Goal: Task Accomplishment & Management: Complete application form

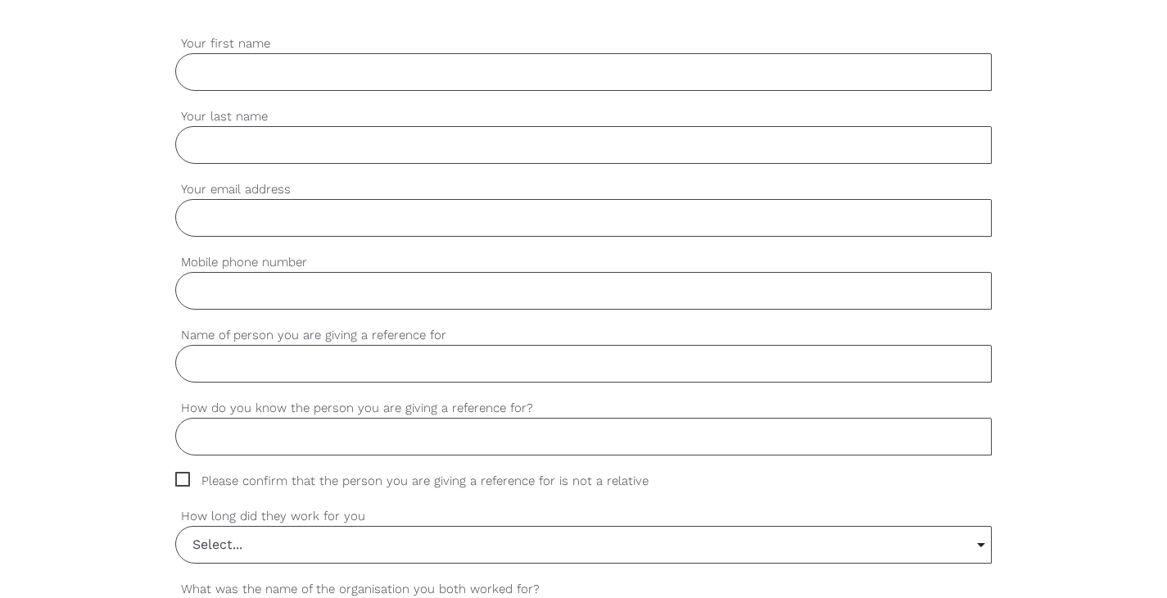
scroll to position [386, 0]
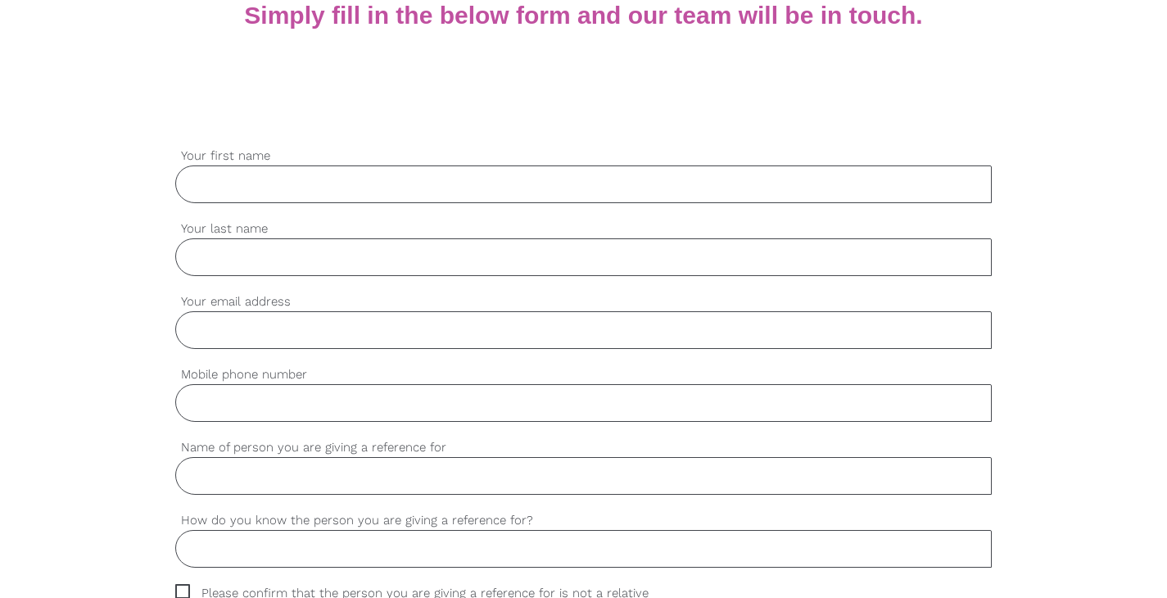
click at [254, 172] on input "Your first name" at bounding box center [583, 184] width 817 height 38
type input "Sophie"
type input "Temmhoff"
type input "support@wellcreativeminds.com"
type input "0"
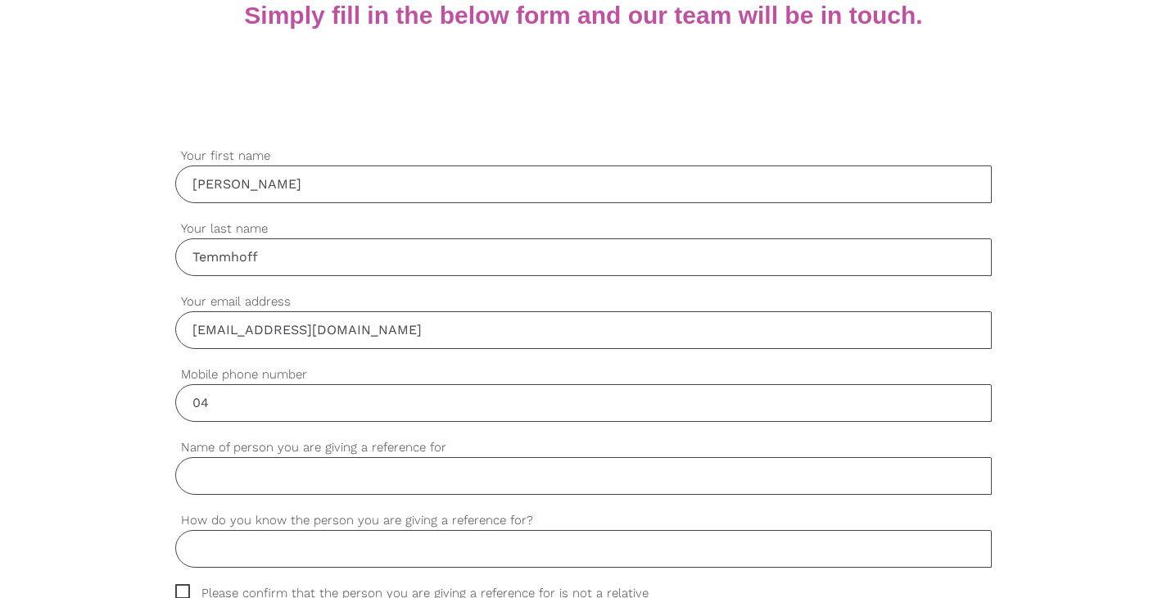
type input "0405657162"
click at [260, 482] on input "Name of person you are giving a reference for" at bounding box center [583, 476] width 817 height 38
type input "Christopher Haoui"
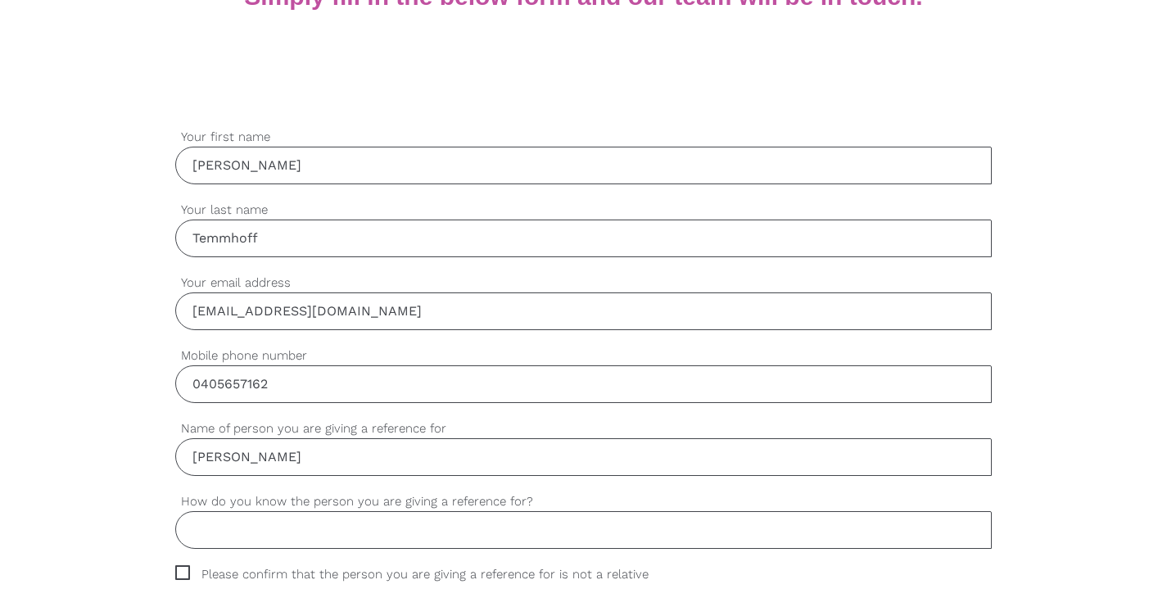
scroll to position [491, 0]
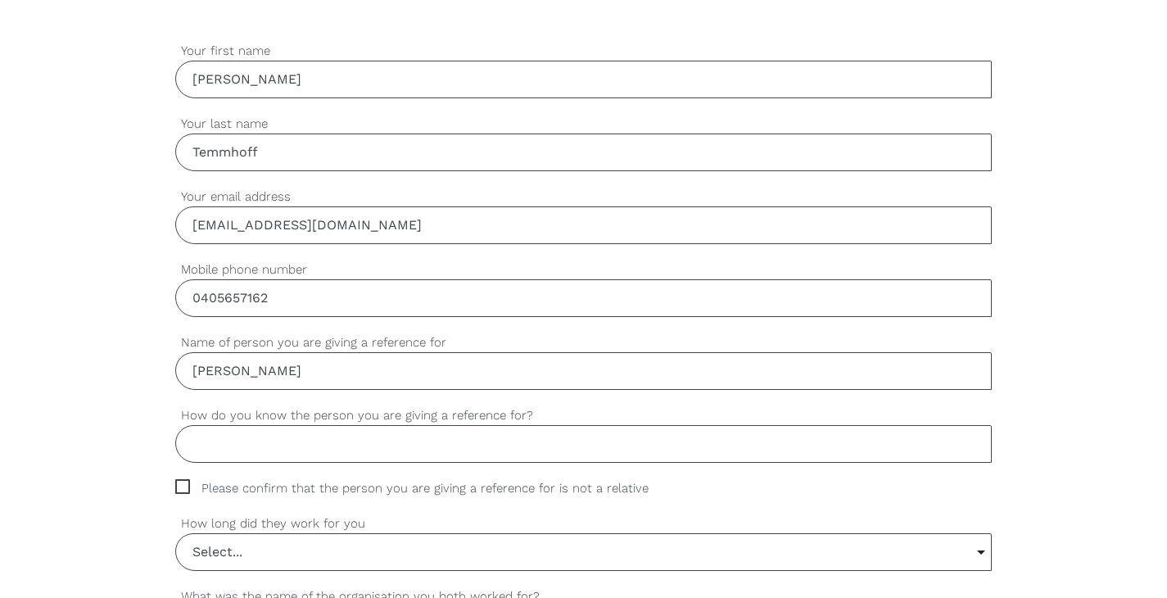
click at [306, 434] on input "How do you know the person you are giving a reference for?" at bounding box center [583, 444] width 817 height 38
type input "Manger/Team Leader"
click at [178, 481] on span "Please confirm that the person you are giving a reference for is not a relative" at bounding box center [427, 488] width 504 height 19
click at [178, 481] on input "Please confirm that the person you are giving a reference for is not a relative" at bounding box center [180, 484] width 11 height 11
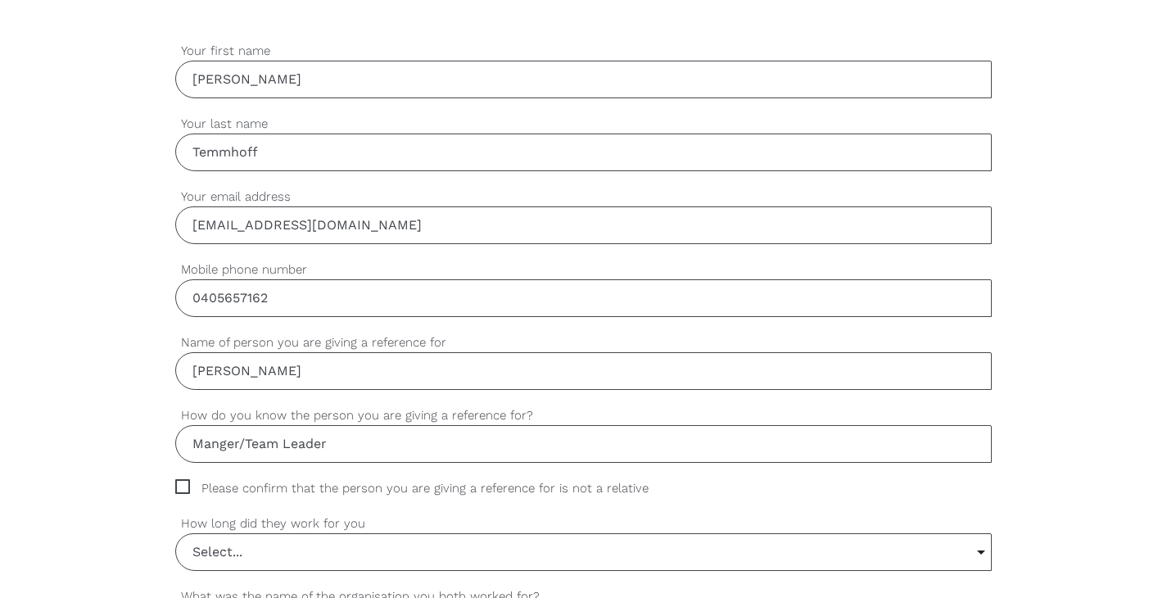
checkbox input "true"
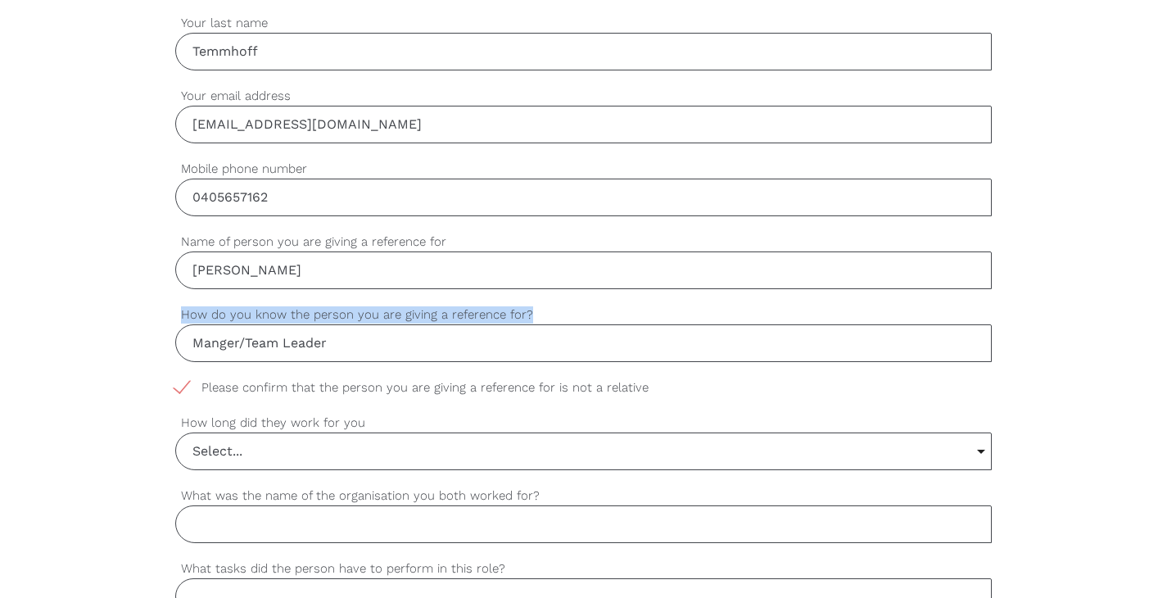
scroll to position [620, 0]
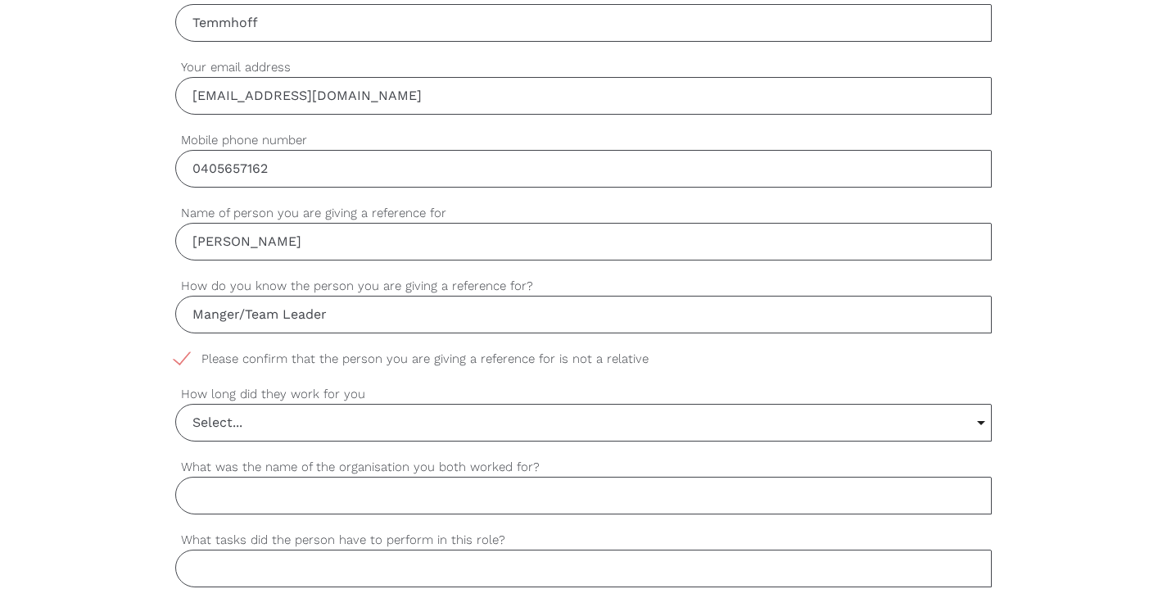
click at [280, 438] on input "Select..." at bounding box center [584, 423] width 816 height 36
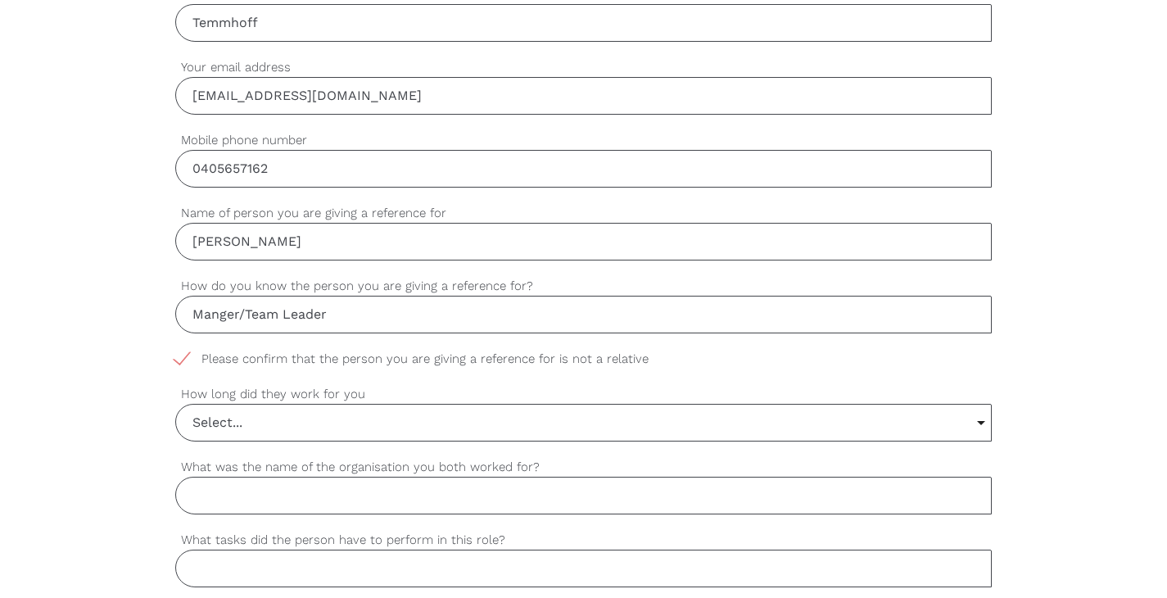
click at [348, 429] on input "Select..." at bounding box center [584, 423] width 816 height 36
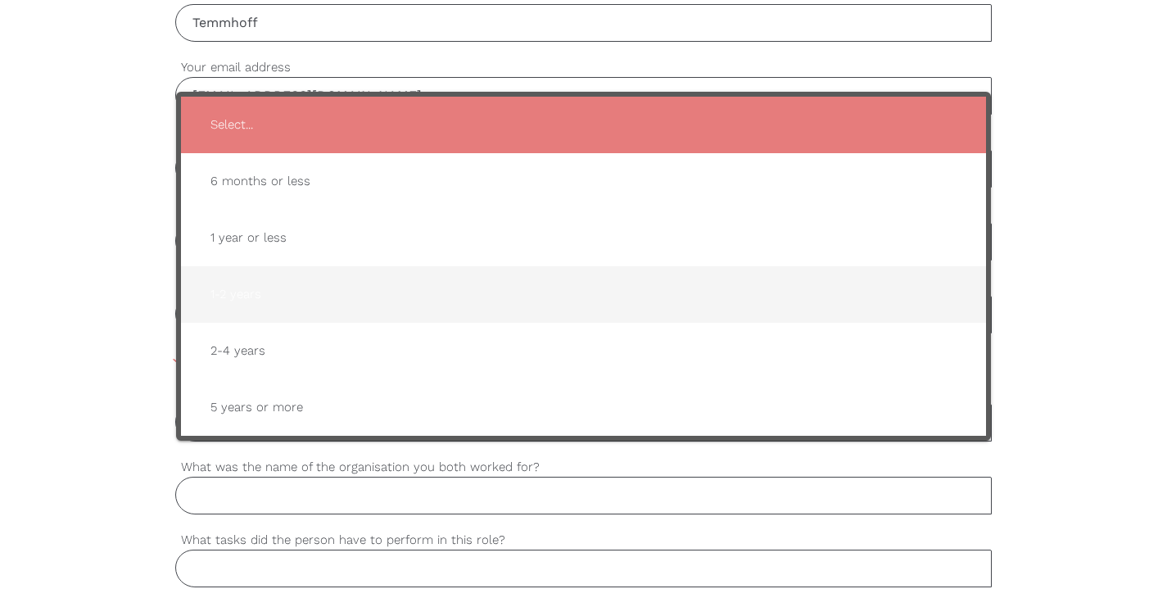
click at [301, 314] on span "1-2 years" at bounding box center [583, 294] width 773 height 40
type input "1-2 years"
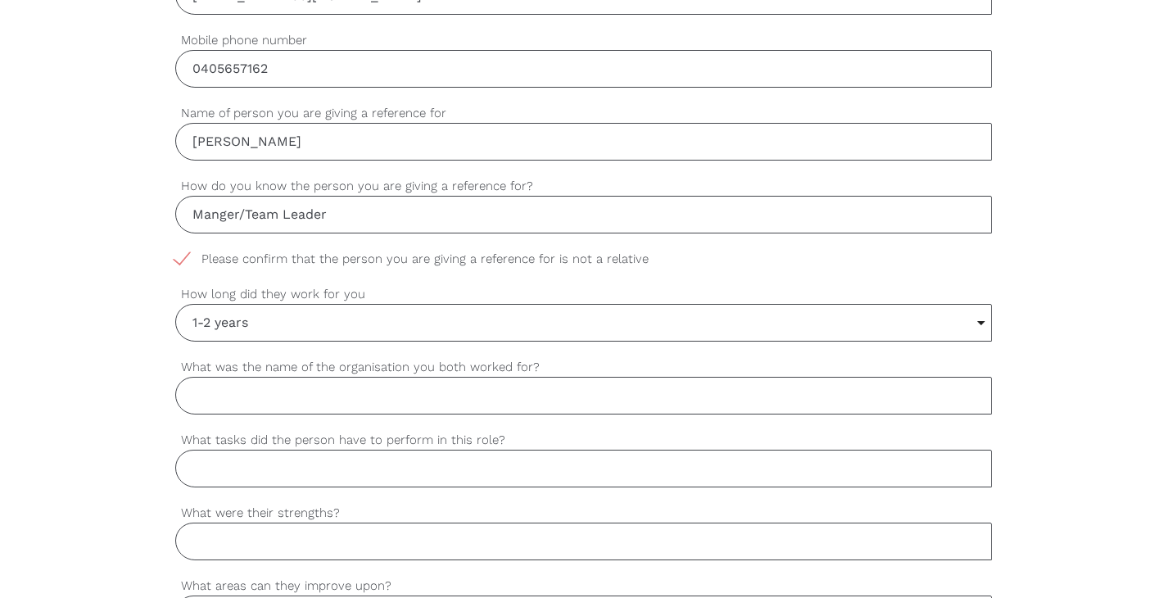
scroll to position [736, 0]
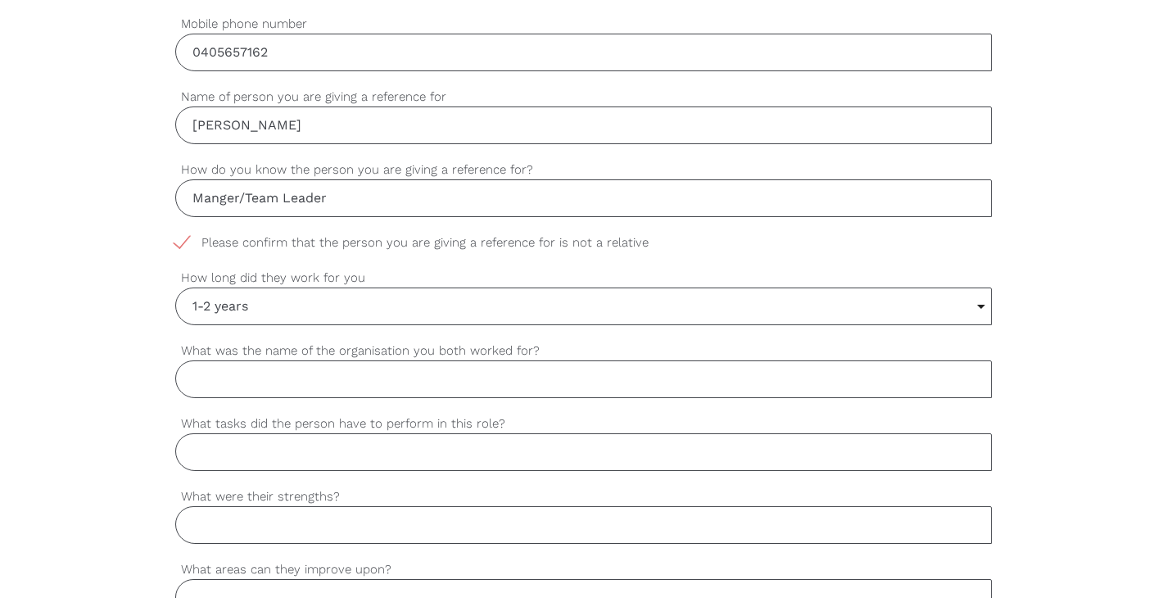
click at [224, 381] on input "What was the name of the organisation you both worked for?" at bounding box center [583, 379] width 817 height 38
type input "Well Creative Minds"
click at [142, 400] on div "settings Sophie Your first name settings Temmhoff Your last name settings suppo…" at bounding box center [583, 532] width 1167 height 1538
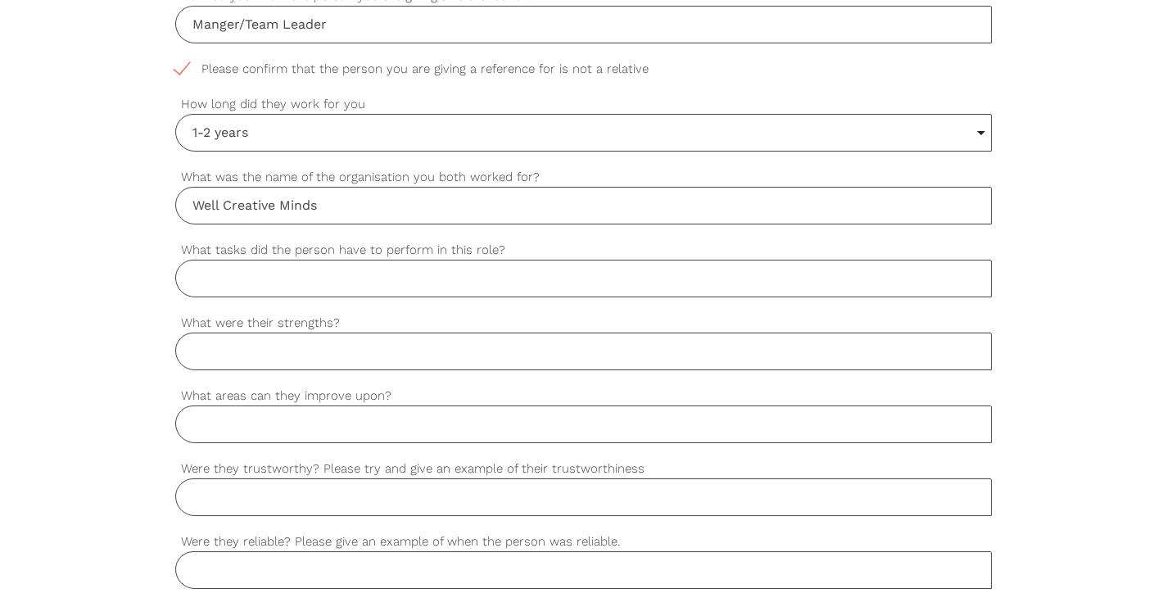
scroll to position [902, 0]
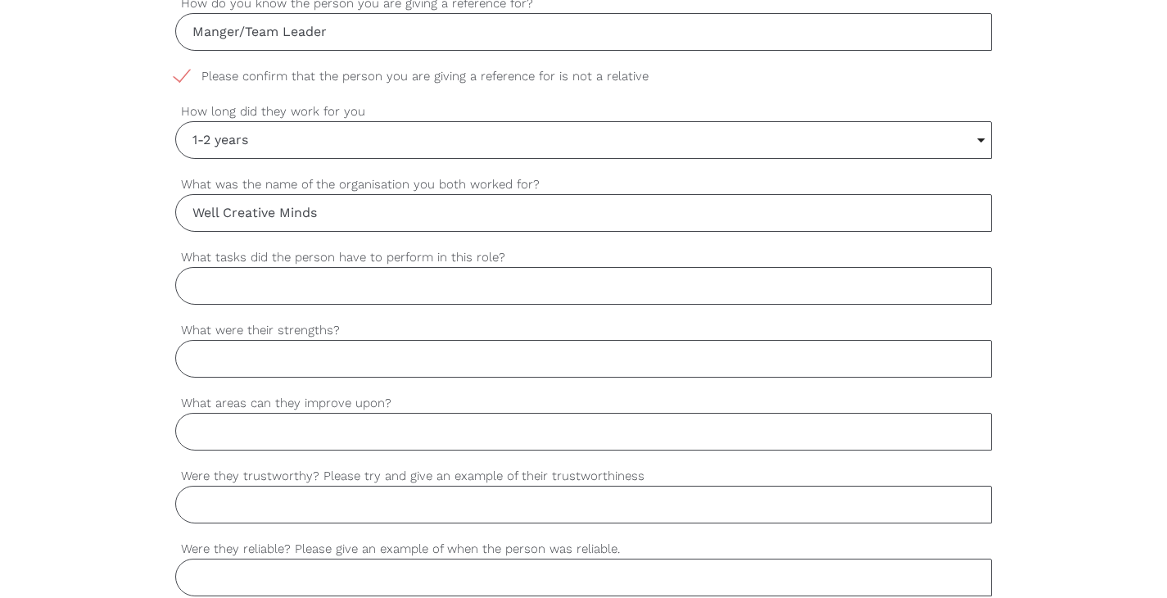
click at [219, 285] on input "What tasks did the person have to perform in this role?" at bounding box center [583, 286] width 817 height 38
paste input "Build rapport and trust with clients Provide emotional support and active liste…"
type input "Build rapport and trust with clients Provide emotional support and active liste…"
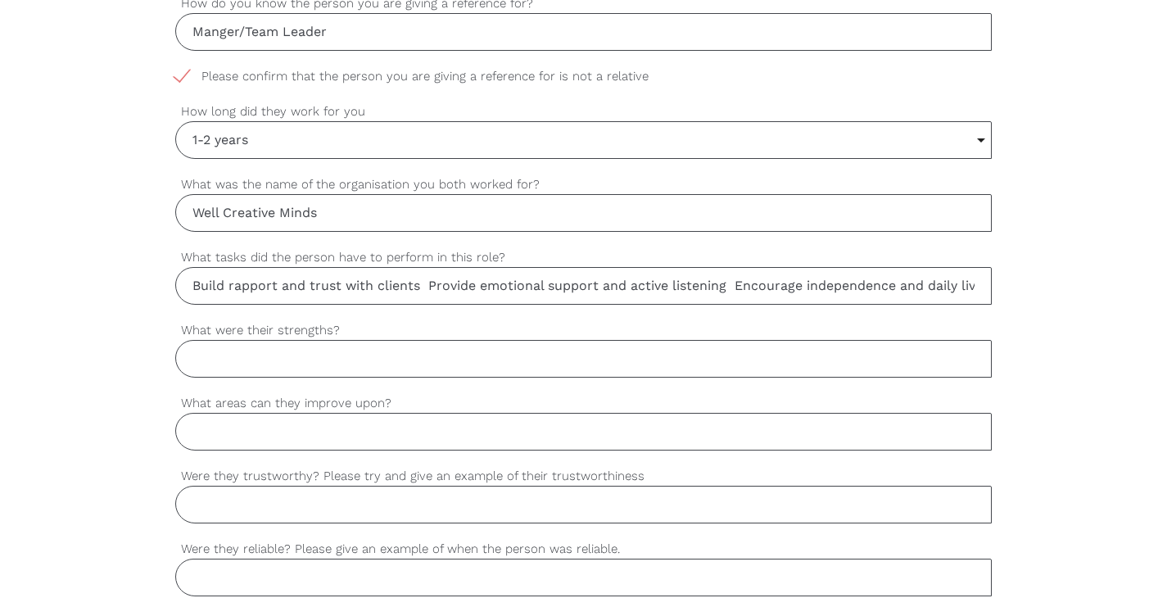
click at [427, 290] on input "Build rapport and trust with clients Provide emotional support and active liste…" at bounding box center [583, 286] width 817 height 38
click at [427, 288] on input "Build rapport and trust with clients Provide emotional support and active liste…" at bounding box center [583, 286] width 817 height 38
click at [429, 287] on input "Build rapport and trust with clients Provide emotional support and active liste…" at bounding box center [583, 286] width 817 height 38
click at [421, 288] on input "Build rapport and trust with clients Provide emotional support and active liste…" at bounding box center [583, 286] width 817 height 38
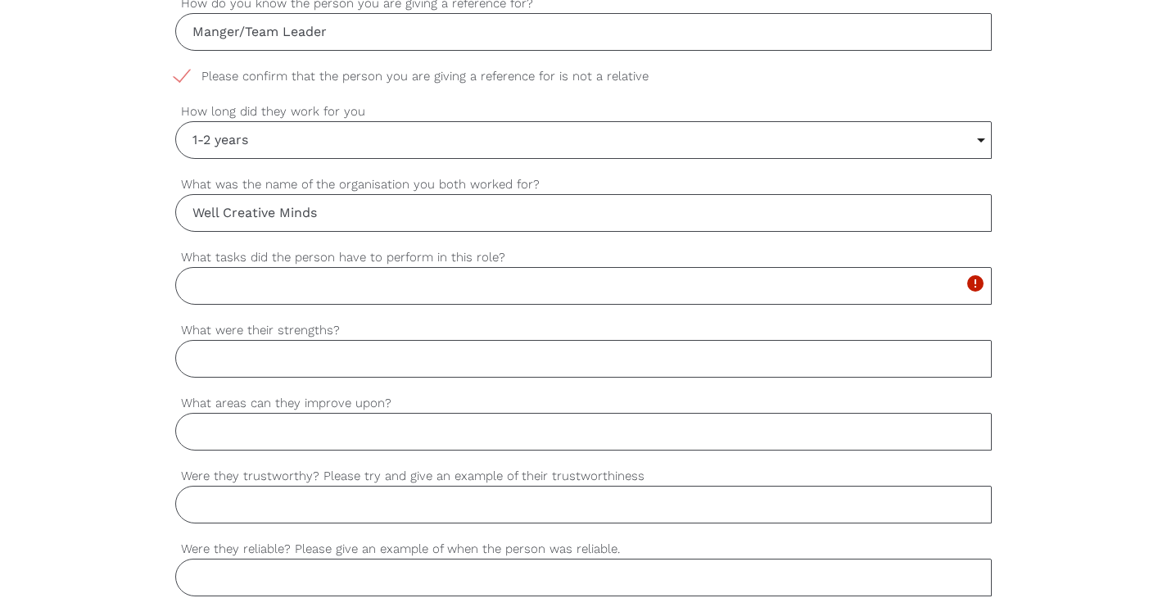
click at [210, 291] on input "What tasks did the person have to perform in this role?" at bounding box center [583, 286] width 817 height 38
paste input "Build rapport and trust with clients Provide emotional support and active liste…"
click at [222, 286] on input "Build rapport and trust with clients Provide emotional support and active liste…" at bounding box center [583, 286] width 817 height 38
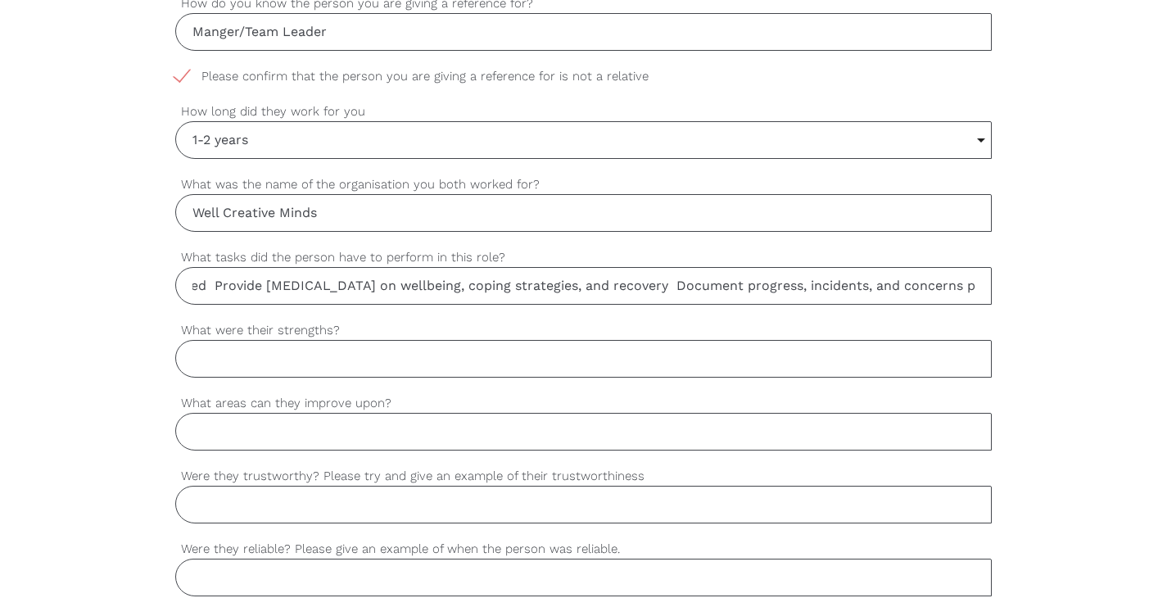
drag, startPoint x: 662, startPoint y: 285, endPoint x: 206, endPoint y: 283, distance: 455.3
click at [206, 283] on input "Build rapport and trust with clients Provide emotional support and active liste…" at bounding box center [583, 286] width 817 height 38
click at [418, 287] on input "Build rapport and trust with clients Provide emotional support and active liste…" at bounding box center [583, 286] width 817 height 38
click at [728, 285] on input "Build rapport and trust with clients, Provide emotional support and active list…" at bounding box center [583, 286] width 817 height 38
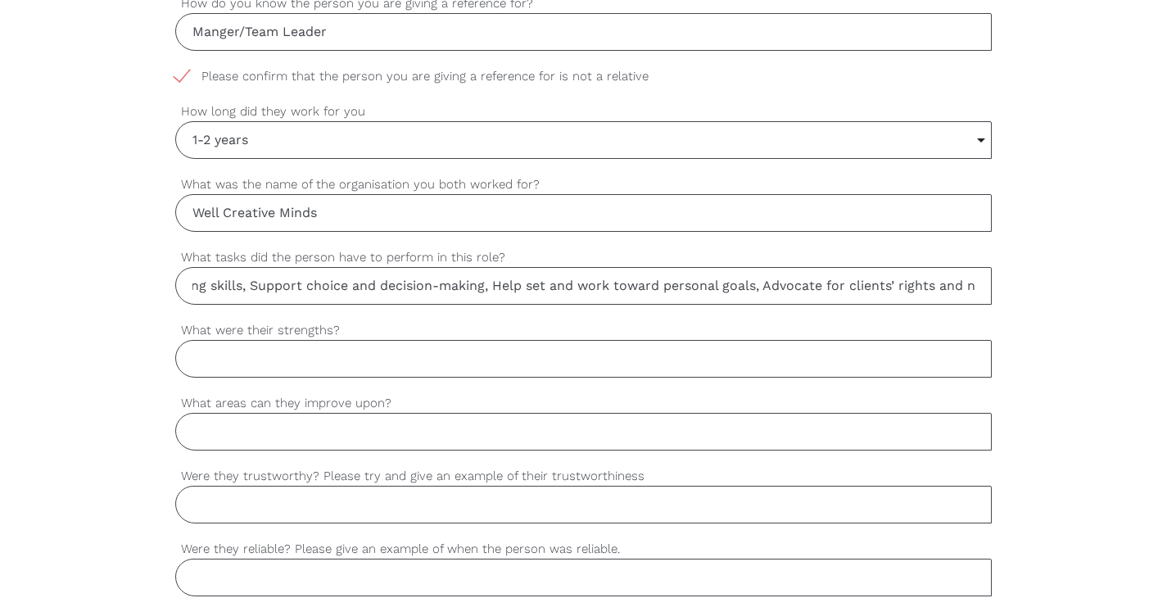
scroll to position [0, 1183]
drag, startPoint x: 372, startPoint y: 283, endPoint x: 621, endPoint y: 281, distance: 249.0
click at [621, 281] on input "Build rapport and trust with clients, Provide emotional support and active list…" at bounding box center [583, 286] width 817 height 38
click at [802, 284] on input "Build rapport and trust with clients, Provide emotional support and active list…" at bounding box center [583, 286] width 817 height 38
click at [969, 285] on input "Build rapport and trust with clients, Provide emotional support and active list…" at bounding box center [583, 286] width 817 height 38
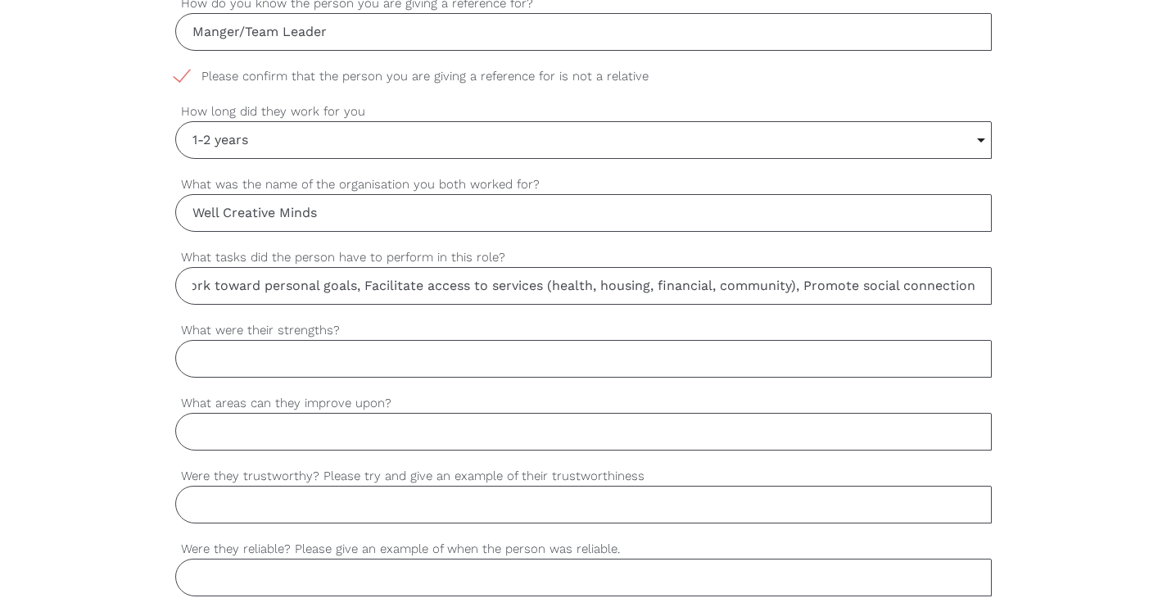
scroll to position [0, 1584]
click at [727, 283] on input "Build rapport and trust with clients, Provide emotional support and active list…" at bounding box center [583, 286] width 817 height 38
click at [949, 289] on input "Build rapport and trust with clients, Provide emotional support and active list…" at bounding box center [583, 286] width 817 height 38
click at [716, 288] on input "Build rapport and trust with clients, Provide emotional support and active list…" at bounding box center [583, 286] width 817 height 38
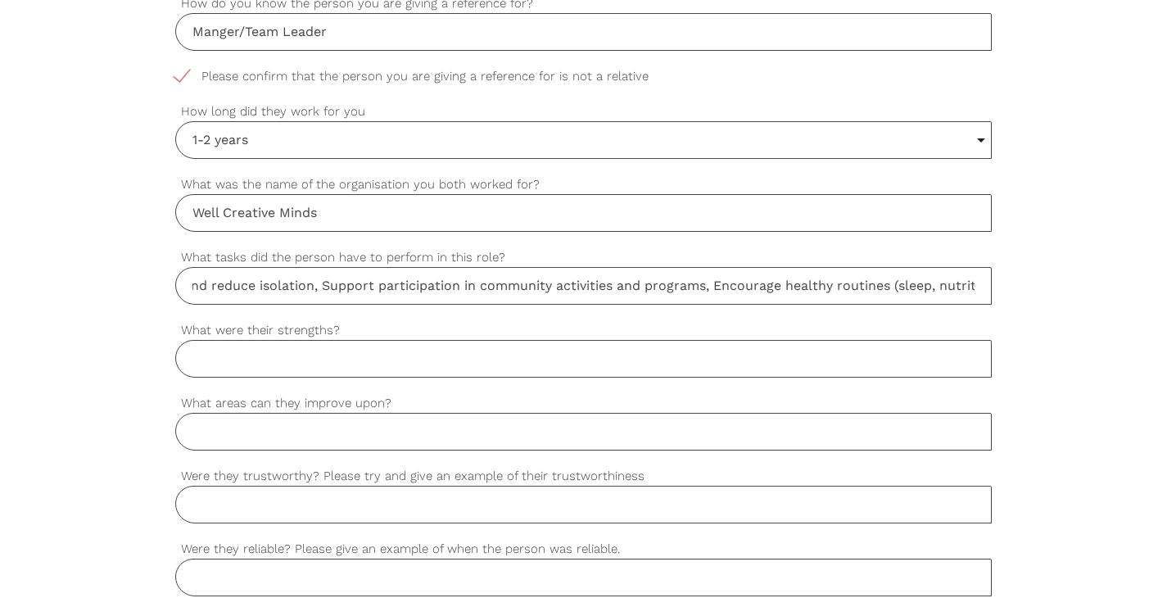
click at [920, 284] on input "Build rapport and trust with clients, Provide emotional support and active list…" at bounding box center [583, 286] width 817 height 38
click at [924, 287] on input "Build rapport and trust with clients, Provide emotional support and active list…" at bounding box center [583, 286] width 817 height 38
click at [264, 289] on input "Build rapport and trust with clients, Provide emotional support and active list…" at bounding box center [583, 286] width 817 height 38
click at [252, 278] on input "Build rapport and trust with clients, Provide emotional support and active list…" at bounding box center [583, 286] width 817 height 38
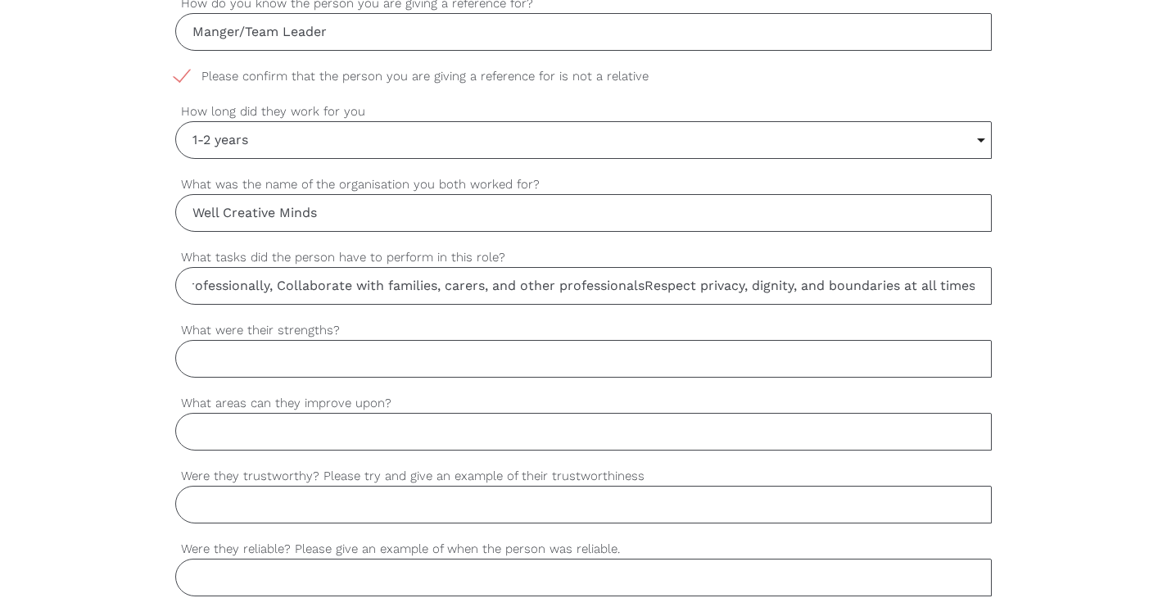
scroll to position [0, 3648]
drag, startPoint x: 651, startPoint y: 287, endPoint x: 1006, endPoint y: 287, distance: 354.6
click at [1006, 287] on div "settings Sophie Your first name settings Temmhoff Your last name settings suppo…" at bounding box center [583, 366] width 1167 height 1538
type input "Build rapport and trust with clients, Provide emotional support and active list…"
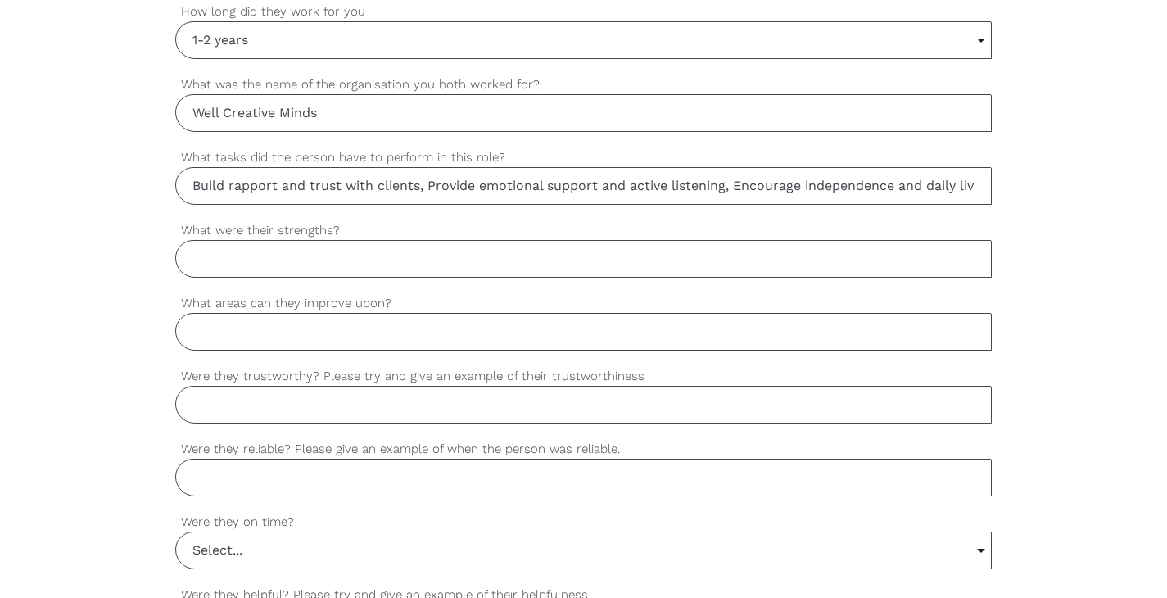
scroll to position [1039, 0]
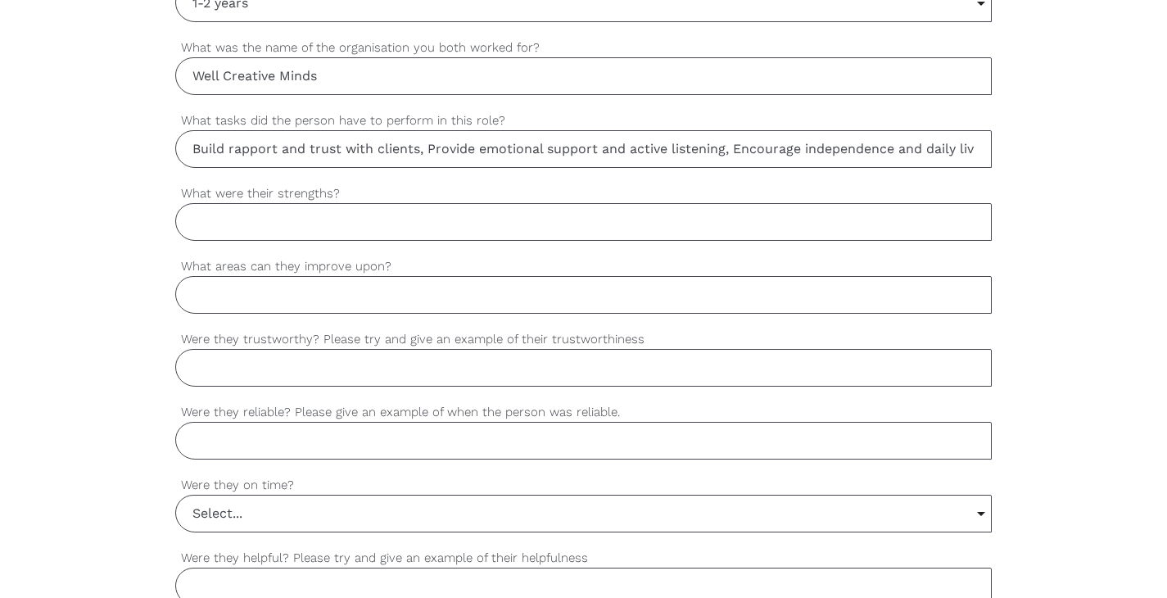
click at [356, 510] on input "Select..." at bounding box center [584, 513] width 816 height 36
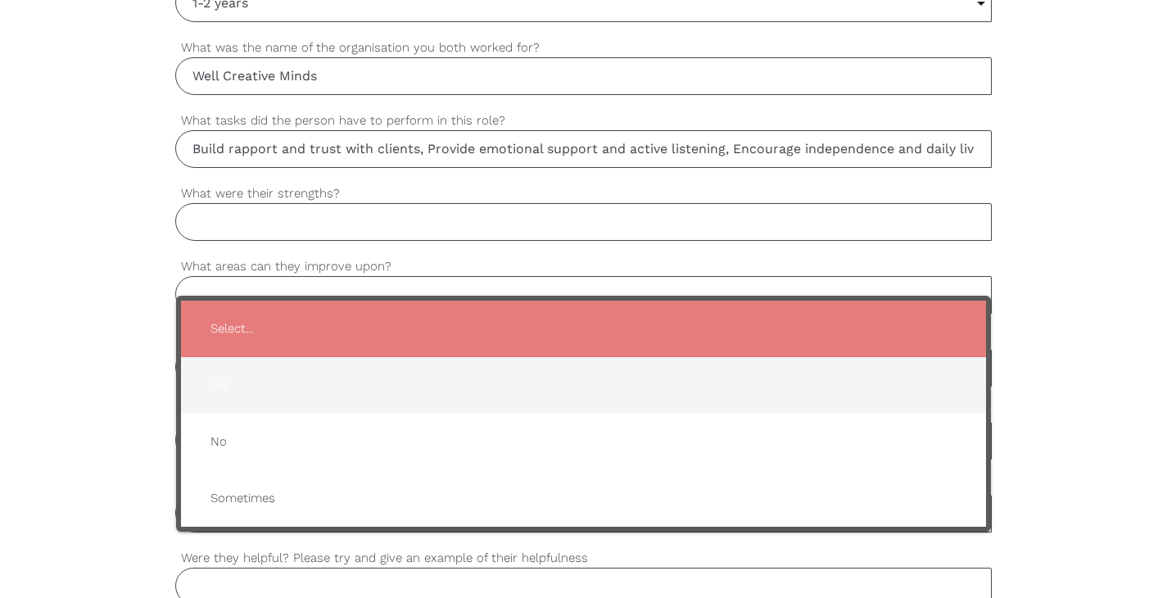
click at [278, 389] on span "Yes" at bounding box center [583, 385] width 773 height 40
type input "Yes"
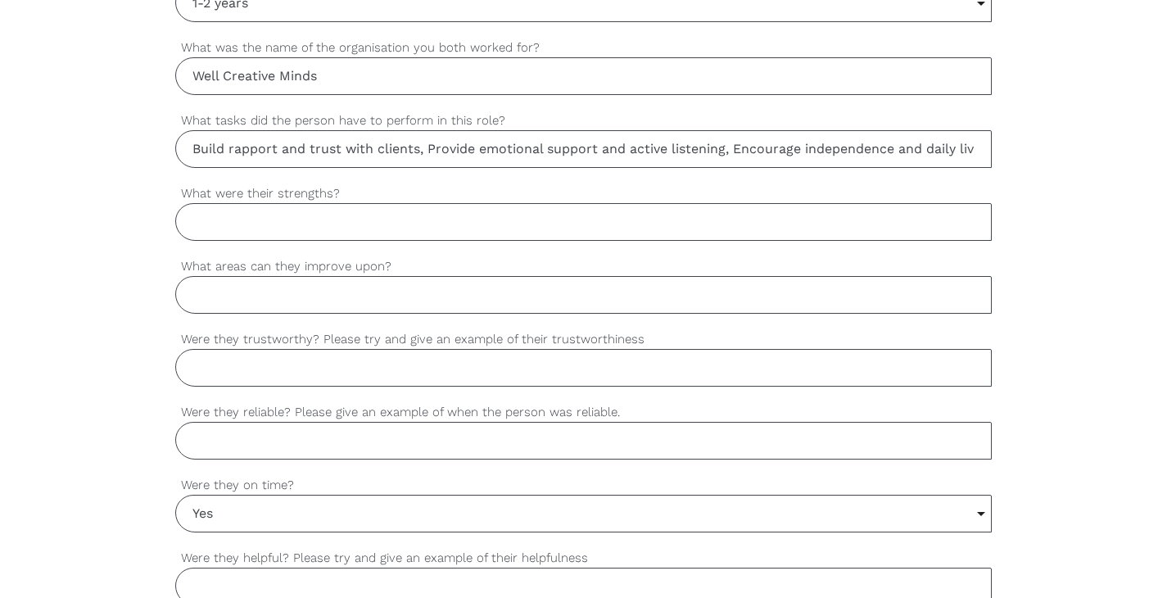
click at [114, 433] on div "settings Sophie Your first name settings Temmhoff Your last name settings suppo…" at bounding box center [583, 229] width 1167 height 1538
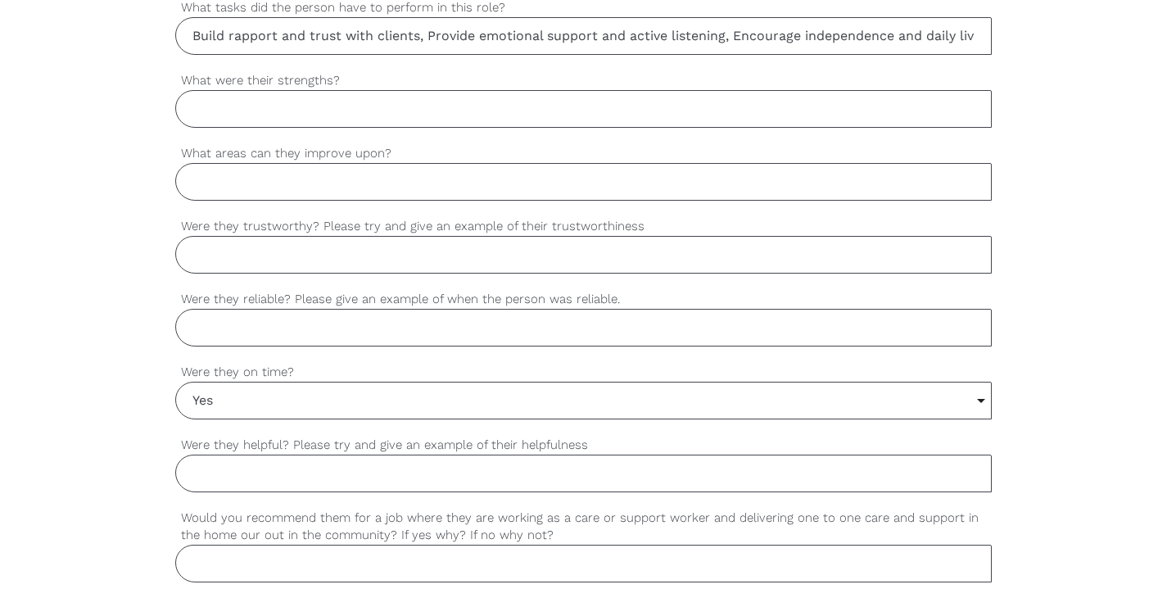
scroll to position [1156, 0]
click at [242, 559] on input "Would you recommend them for a job where they are working as a care or support …" at bounding box center [583, 560] width 817 height 38
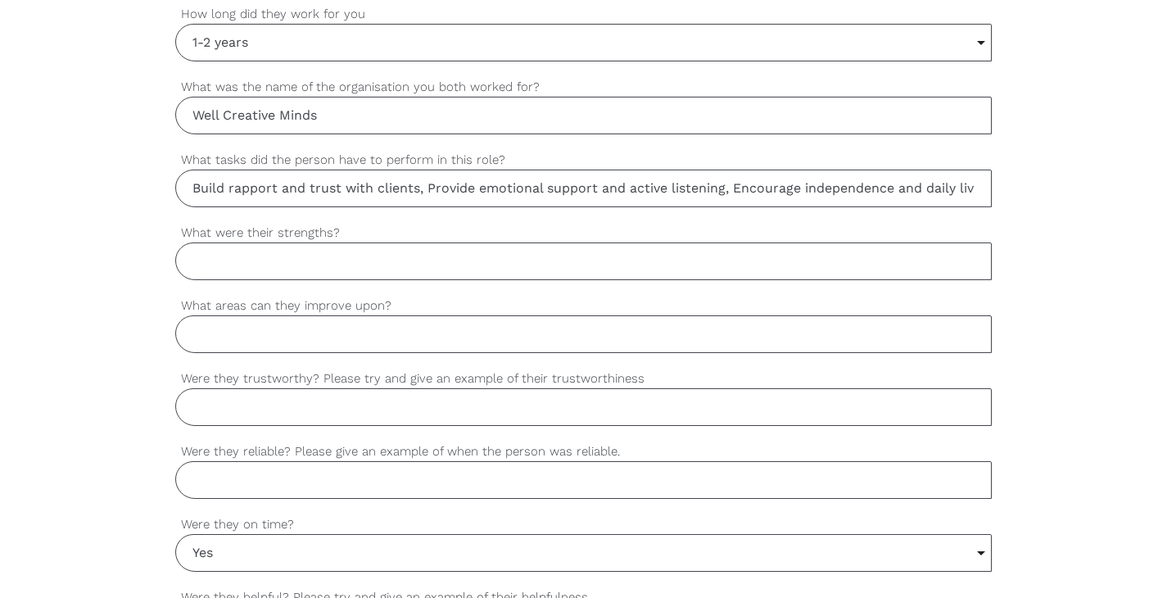
scroll to position [991, 0]
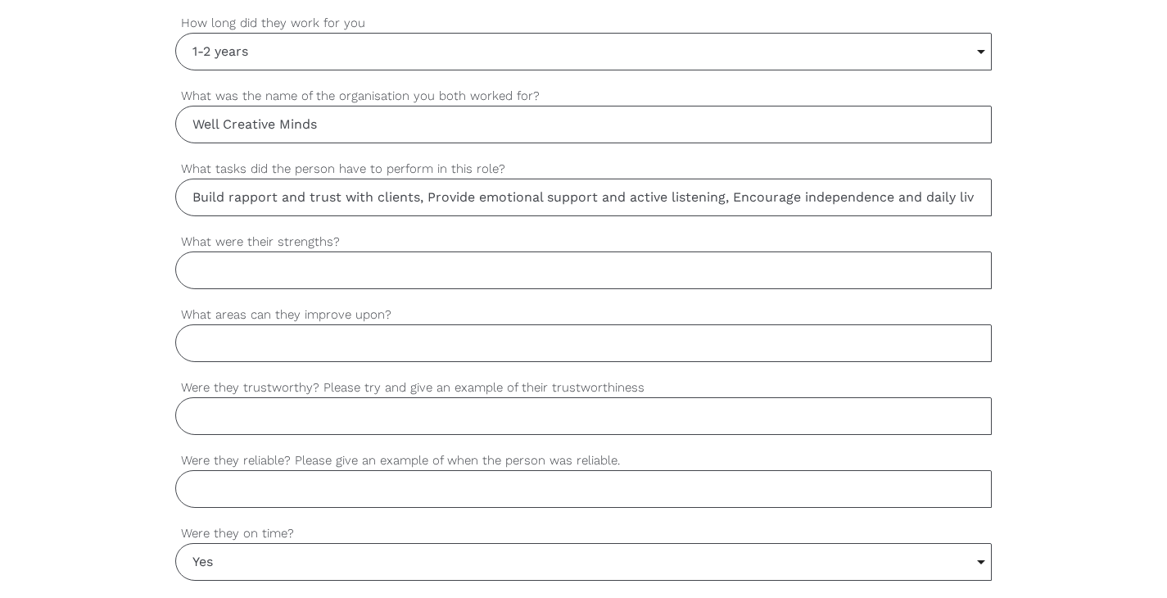
click at [237, 274] on input "What were their strengths?" at bounding box center [583, 270] width 817 height 38
paste input "Chris is a compassionate and reliable support worker, skilled in building trust…"
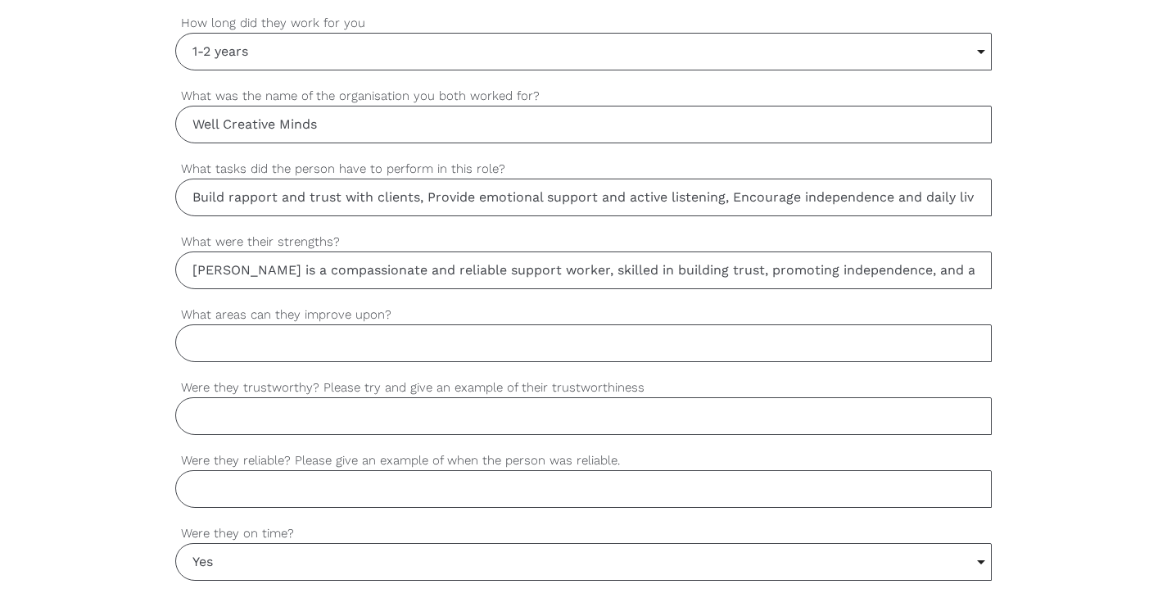
scroll to position [0, 1130]
click at [278, 275] on input "Chris is a compassionate and reliable support worker, skilled in building trust…" at bounding box center [583, 270] width 817 height 38
type input "Chris is a compassionate and reliable support worker, skilled in building trust…"
click at [569, 269] on input "Chris is a compassionate and reliable support worker, skilled in building trust…" at bounding box center [583, 270] width 817 height 38
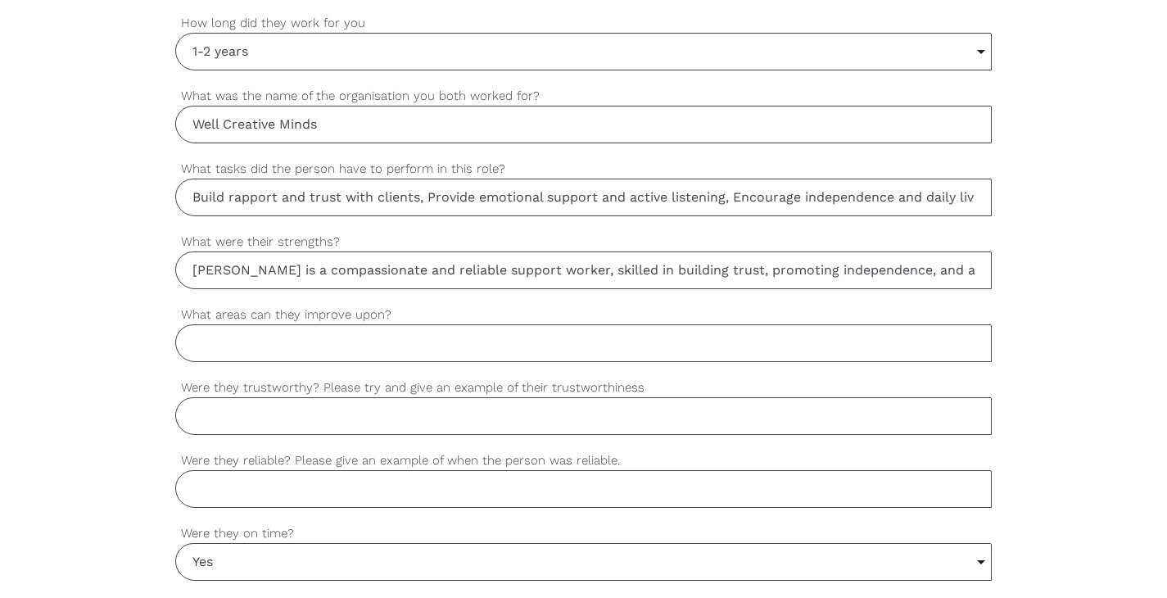
click at [525, 269] on input "Chris is a compassionate and reliable support worker, skilled in building trust…" at bounding box center [583, 270] width 817 height 38
click at [452, 269] on input "Chris is a compassionate and reliable support worker, skilled in building trust…" at bounding box center [583, 270] width 817 height 38
click at [348, 269] on input "Chris is a compassionate and reliable support worker, skilled in building trust…" at bounding box center [583, 270] width 817 height 38
click at [794, 269] on input "Chris is a compassionate and reliable support worker, skilled in building trust…" at bounding box center [583, 270] width 817 height 38
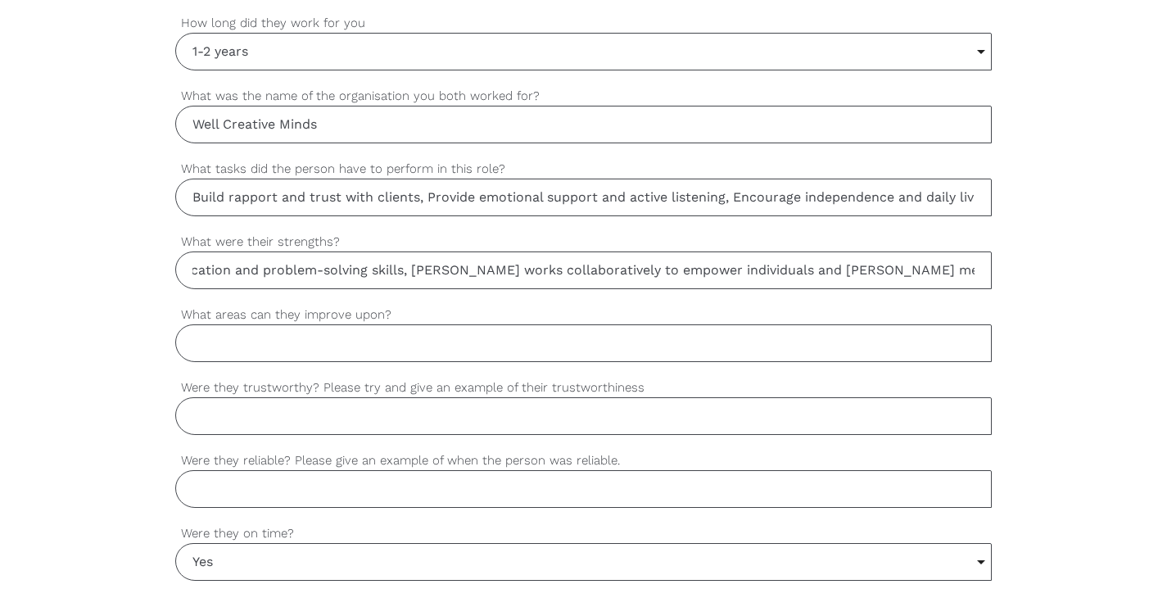
click at [415, 269] on input "Chris is a compassionate and reliable support worker, skilled in building trust…" at bounding box center [583, 270] width 817 height 38
click at [843, 272] on input "Chris is a compassionate and reliable support worker, skilled in building trust…" at bounding box center [583, 270] width 817 height 38
click at [376, 345] on input "What areas can they improve upon?" at bounding box center [583, 343] width 817 height 38
click at [190, 342] on input "Continued general professional development." at bounding box center [583, 343] width 817 height 38
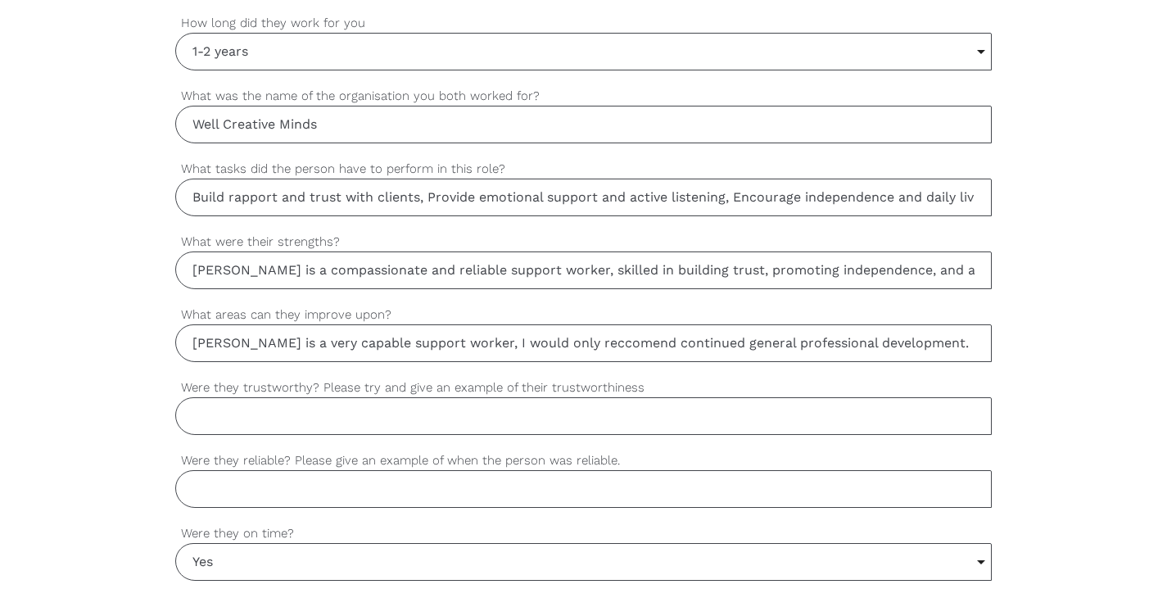
click at [543, 341] on input "Chris is a very capable support worker, I would only reccomend continued genera…" at bounding box center [583, 343] width 817 height 38
click at [646, 350] on input "Chris is a very capable support worker, I would only recommend continued genera…" at bounding box center [583, 343] width 817 height 38
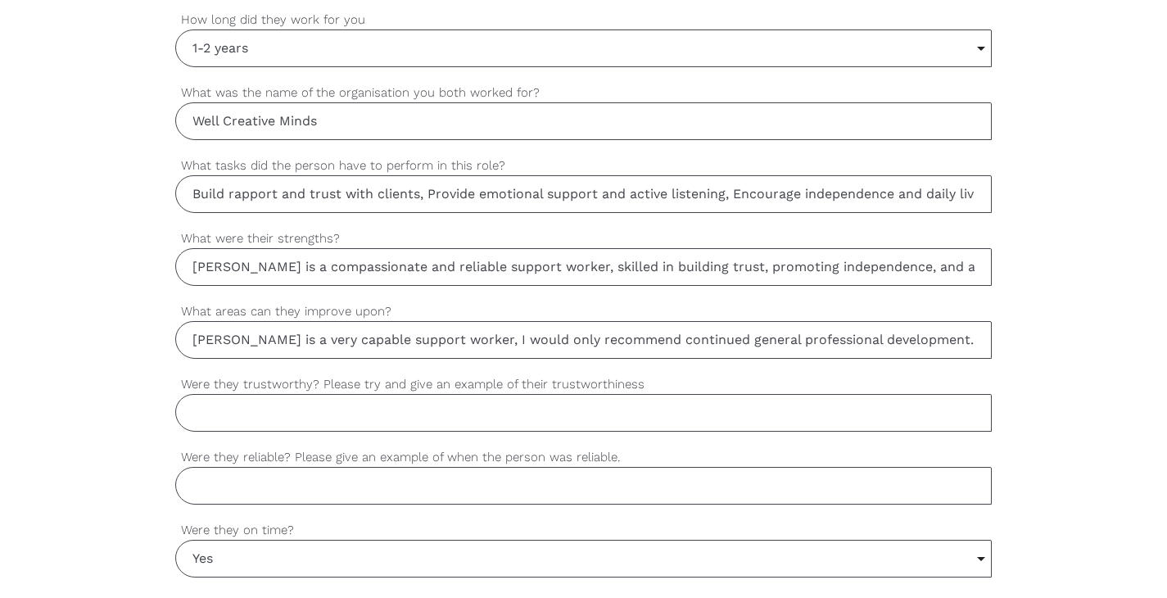
scroll to position [1002, 0]
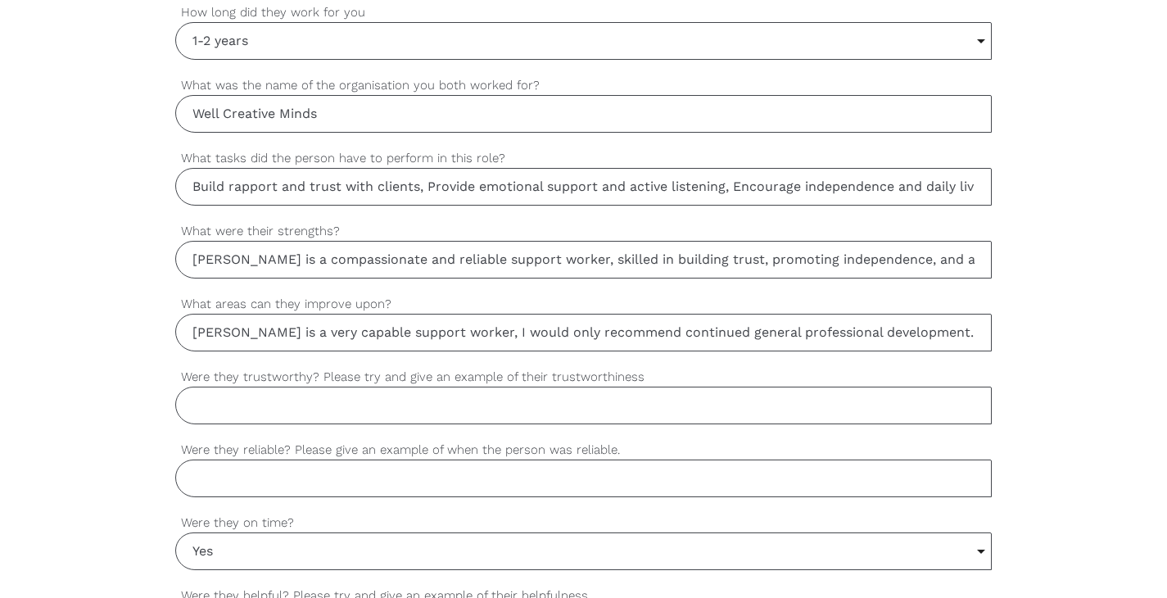
type input "Chris is a very capable support worker, I would only recommend continued genera…"
click at [372, 399] on input "Were they trustworthy? Please try and give an example of their trustworthiness" at bounding box center [583, 406] width 817 height 38
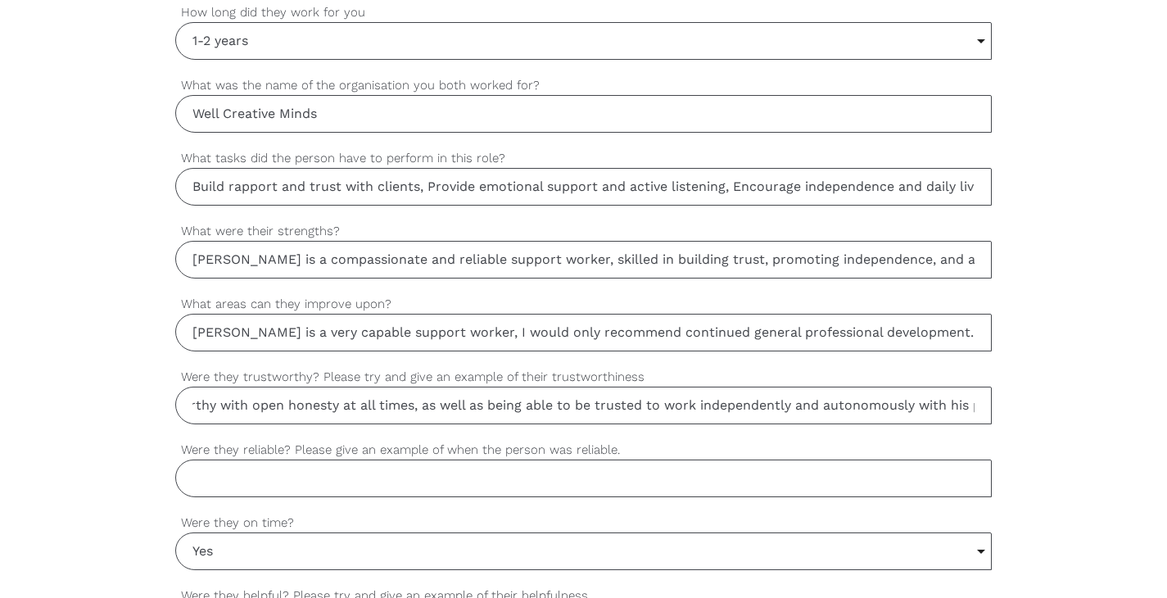
scroll to position [0, 295]
type input "Chris has proven himself trustworthy with open honesty at all times, as well as…"
click at [306, 472] on input "Were they reliable? Please give an example of when the person was reliable." at bounding box center [583, 478] width 817 height 38
type input "y"
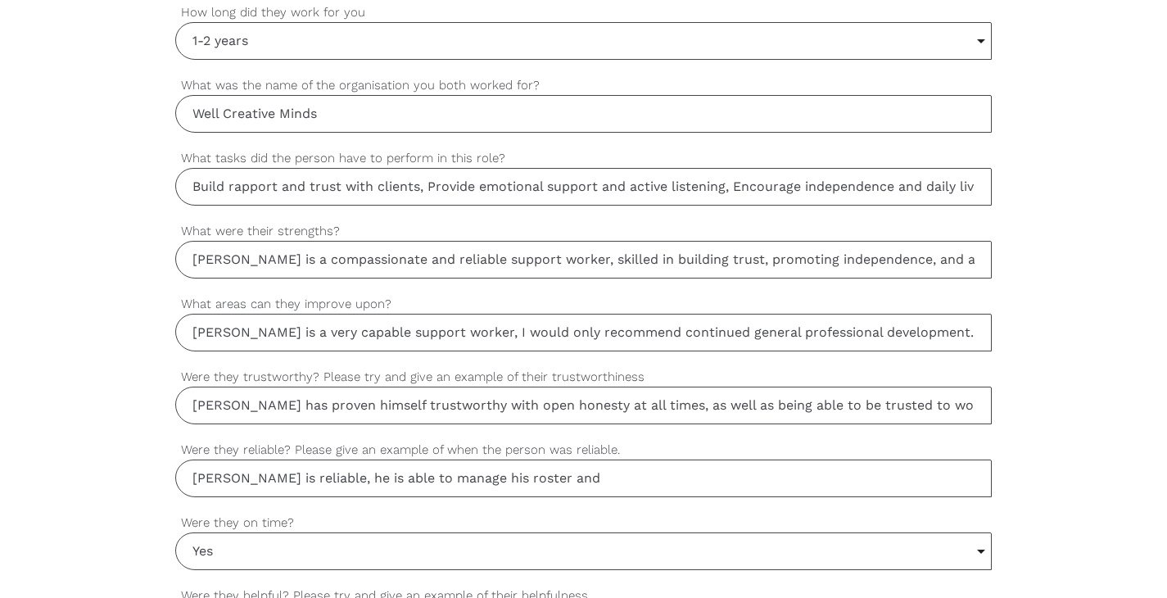
click at [517, 478] on input "Chris is reliable, he is able to manage his roster and" at bounding box center [583, 478] width 817 height 38
click at [499, 482] on input "Chris is reliable, he is able to manage his roster and" at bounding box center [583, 478] width 817 height 38
click at [473, 481] on input "Chris is reliable, he is able to manage his roster and" at bounding box center [583, 478] width 817 height 38
drag, startPoint x: 461, startPoint y: 479, endPoint x: 578, endPoint y: 479, distance: 117.1
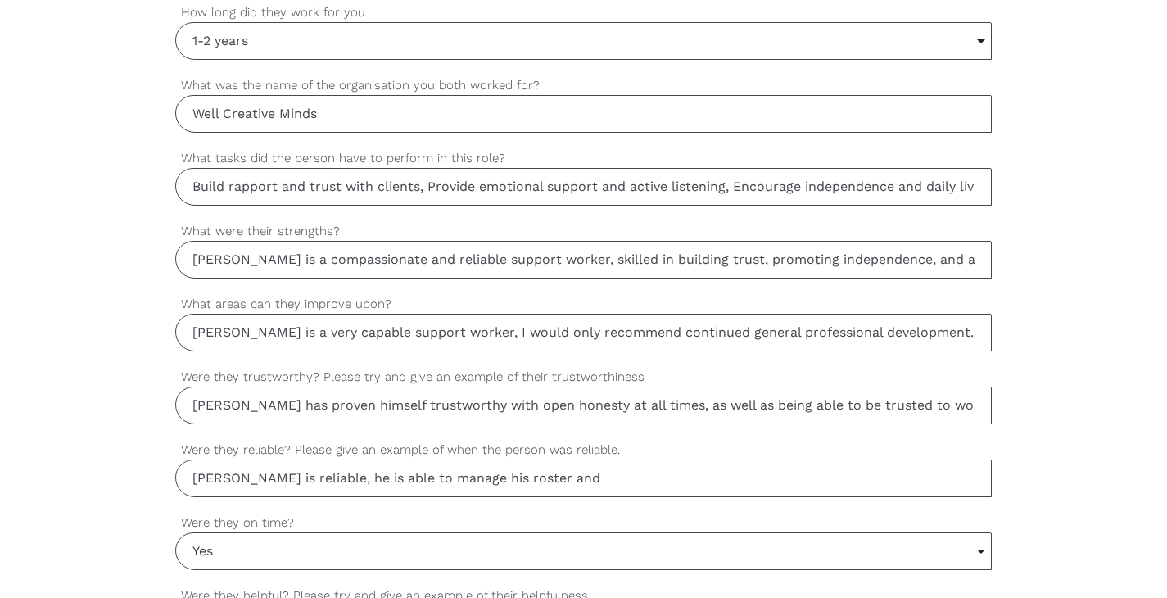
click at [578, 479] on input "Chris is reliable, he is able to manage his roster and" at bounding box center [583, 478] width 817 height 38
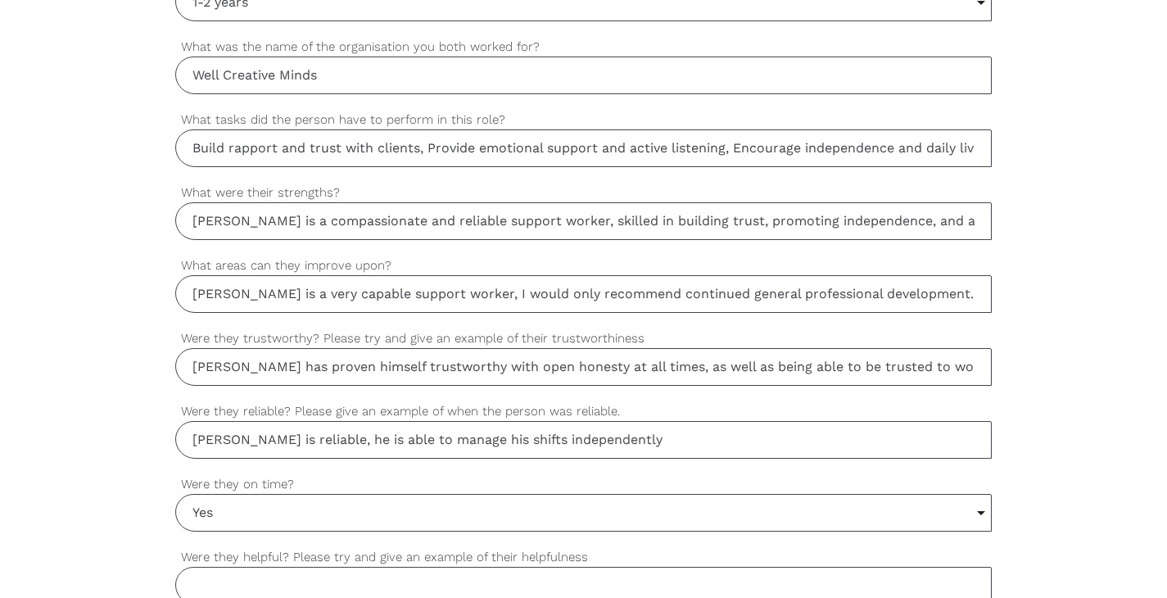
scroll to position [1060, 0]
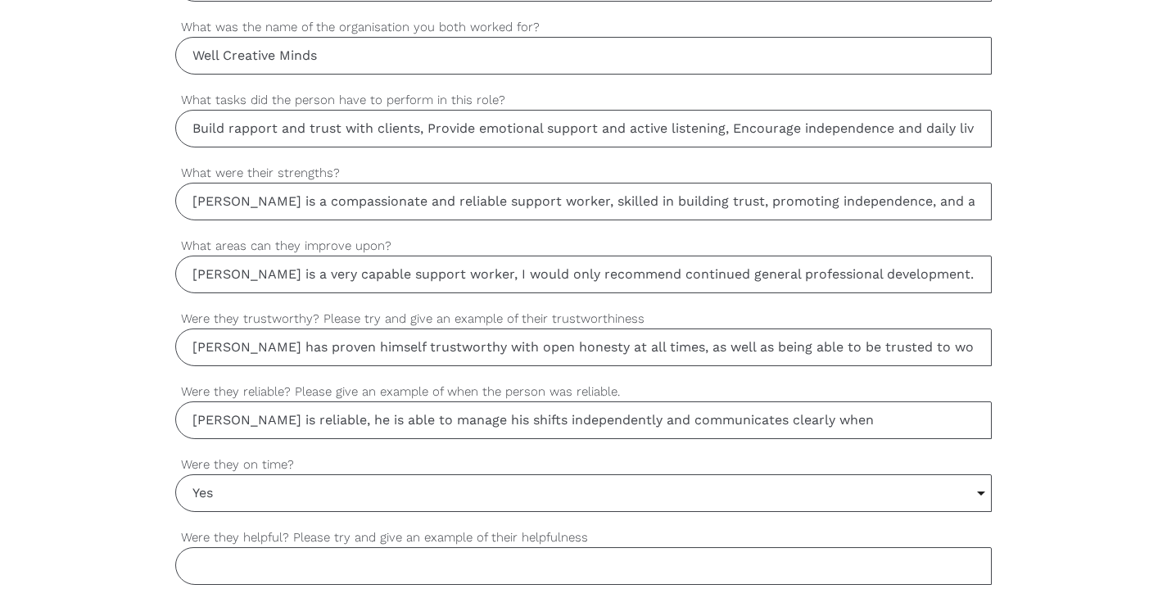
click at [572, 416] on input "Chris is reliable, he is able to manage his shifts independently and communicat…" at bounding box center [583, 420] width 817 height 38
click at [676, 416] on input "Chris is reliable, he is able to manage his shifts independently and communicat…" at bounding box center [583, 420] width 817 height 38
drag, startPoint x: 595, startPoint y: 420, endPoint x: 891, endPoint y: 420, distance: 295.6
click at [891, 420] on input "Chris is reliable, he is able to manage his shifts independently and communicat…" at bounding box center [583, 420] width 817 height 38
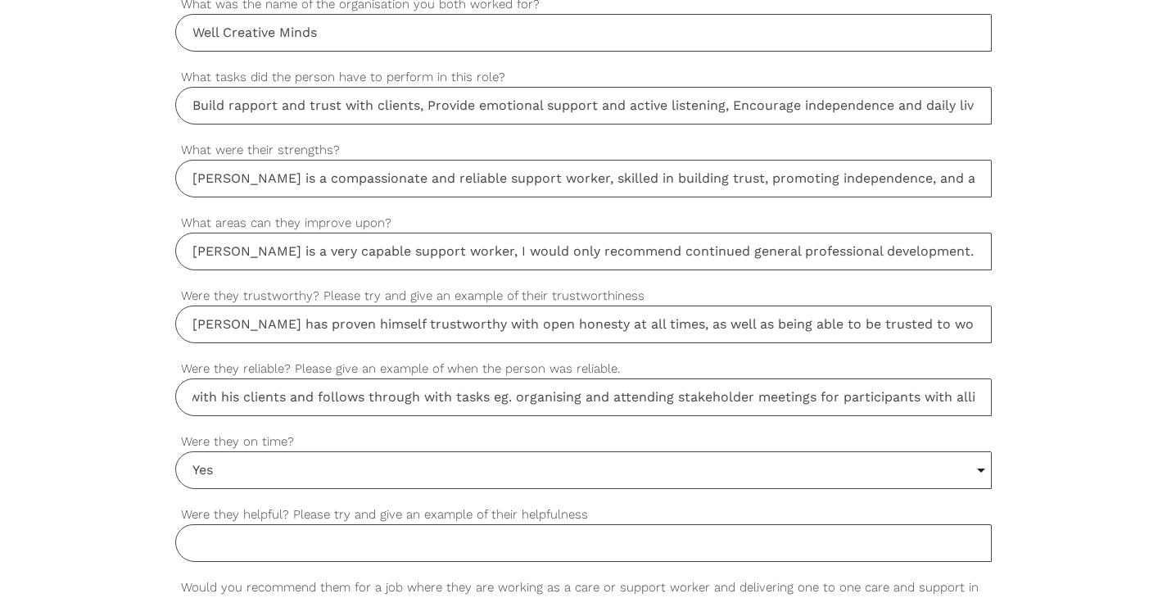
scroll to position [1084, 0]
click at [961, 396] on input "Chris is reliable, he is able to manage his shifts independently, arrives on ti…" at bounding box center [583, 396] width 817 height 38
click at [978, 395] on input "Chris is reliable, he is able to manage his shifts independently, arrives on ti…" at bounding box center [583, 396] width 817 height 38
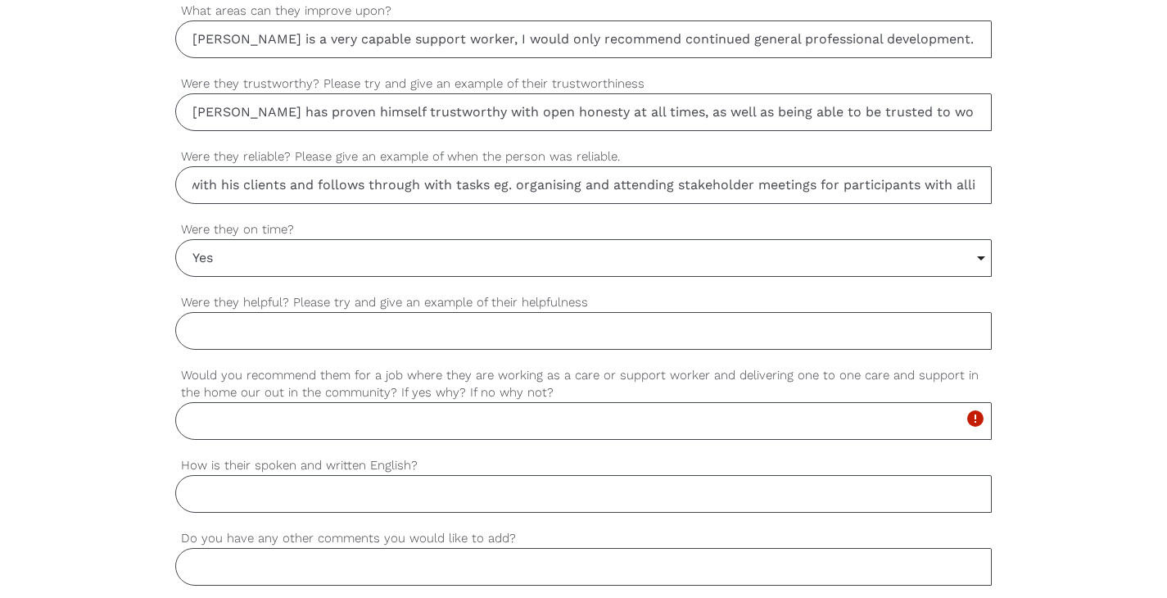
scroll to position [1330, 0]
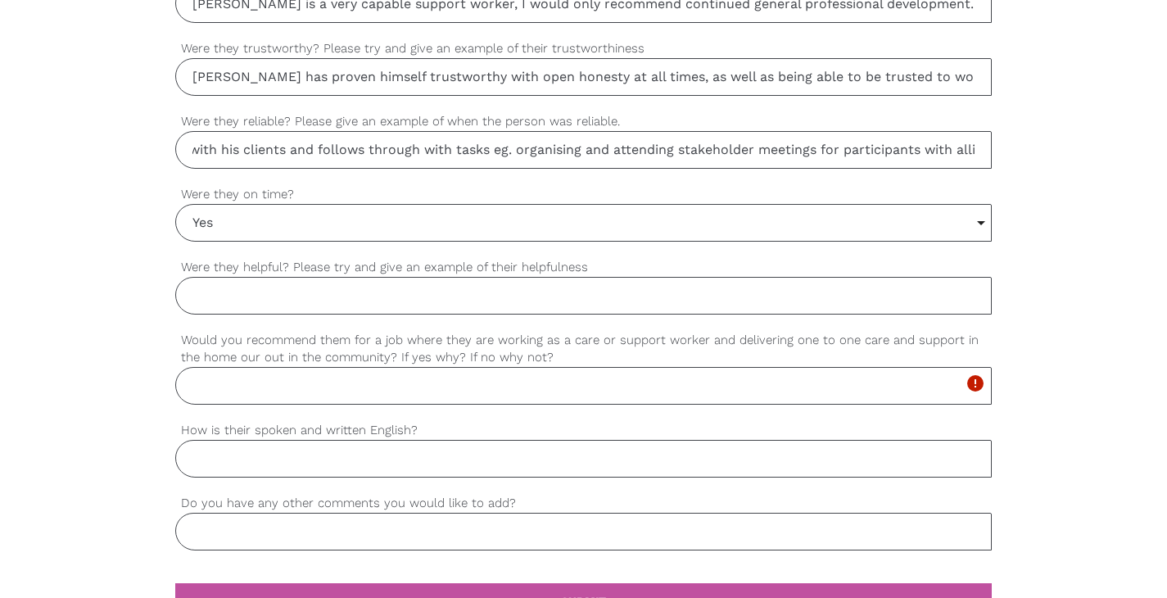
type input "Chris is reliable, he is able to manage his shifts independently, arrives on ti…"
click at [266, 308] on input "Were they helpful? Please try and give an example of their helpfulness" at bounding box center [583, 296] width 817 height 38
click at [267, 295] on input "Were they helpful? Please try and give an example of their helpfulness" at bounding box center [583, 296] width 817 height 38
type input "Y"
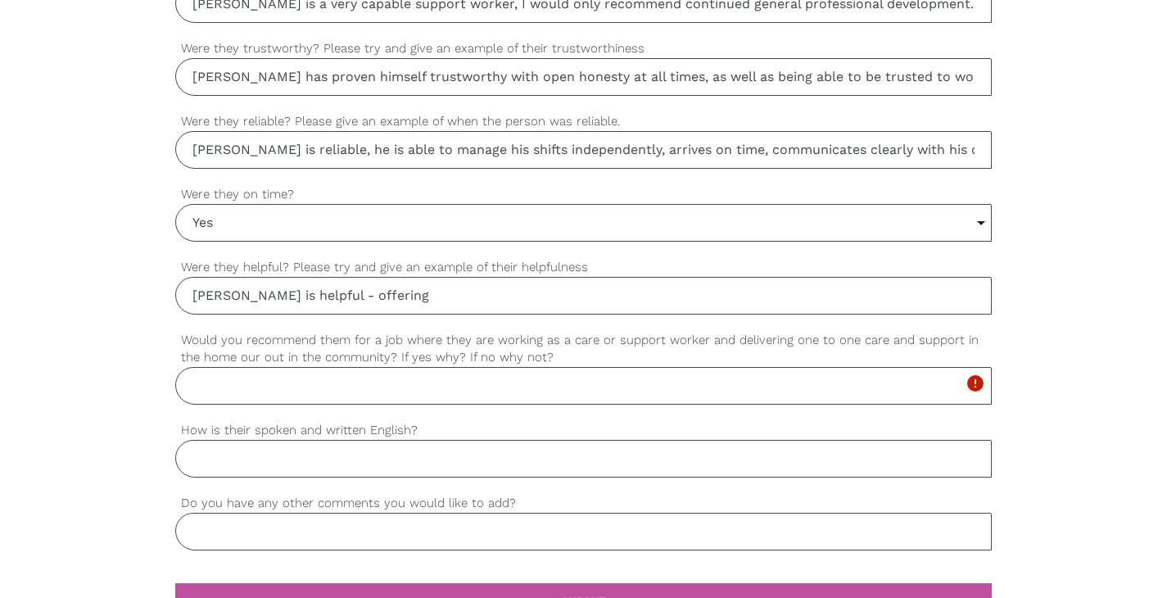
type input "Chris is helpful - offering"
click at [212, 292] on input "Chris is helpful - offering" at bounding box center [583, 296] width 817 height 38
click at [214, 292] on input "Chris is helpful - offering" at bounding box center [583, 296] width 817 height 38
type input "Y"
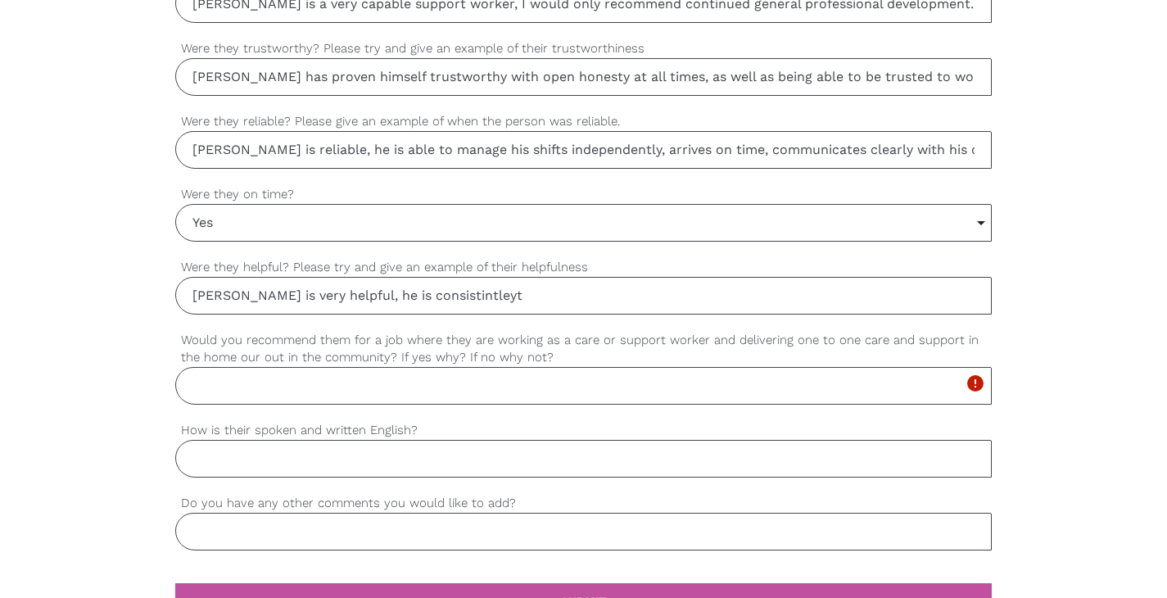
click at [375, 299] on input "Chris is very helpful, he is consistintleyt" at bounding box center [583, 296] width 817 height 38
click at [506, 294] on input "Chris is very helpful, he is consistently" at bounding box center [583, 296] width 817 height 38
click at [528, 290] on input "Chris is very helpful, he is consistently active" at bounding box center [583, 296] width 817 height 38
click at [972, 290] on input "Chris is very helpful, he is consistently active and attentive to his participa…" at bounding box center [583, 296] width 817 height 38
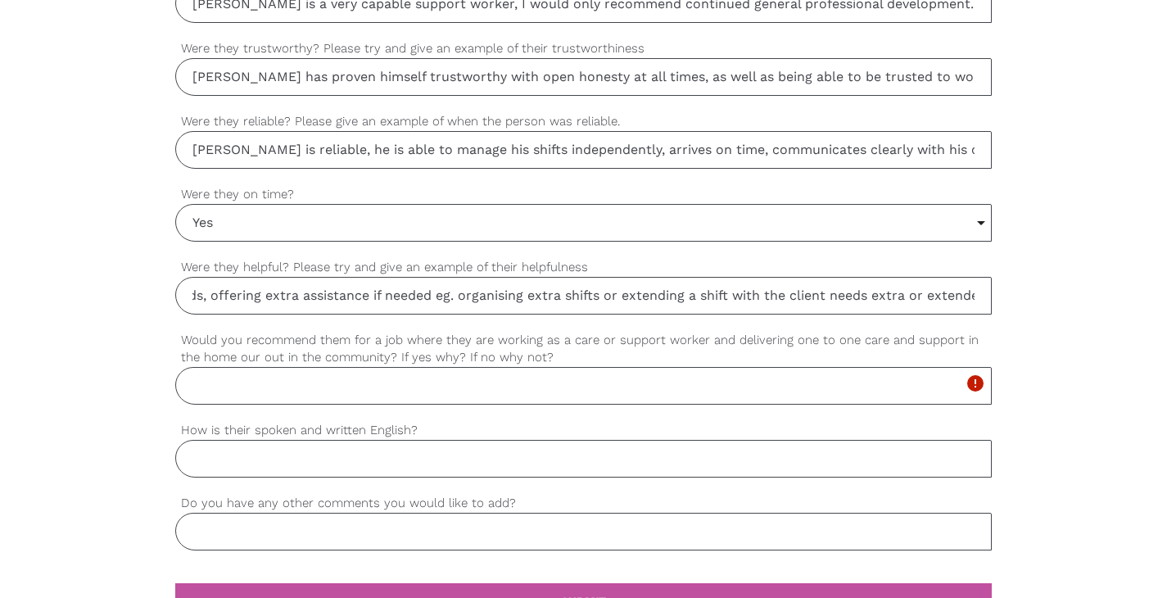
click at [658, 296] on input "Chris is very helpful, he is consistently active and attentive to his participa…" at bounding box center [583, 296] width 817 height 38
click at [791, 298] on input "Chris is very helpful, he is consistently active and attentive to his participa…" at bounding box center [583, 296] width 817 height 38
click at [816, 296] on input "Chris is very helpful, he is consistently active and attentive to his participa…" at bounding box center [583, 296] width 817 height 38
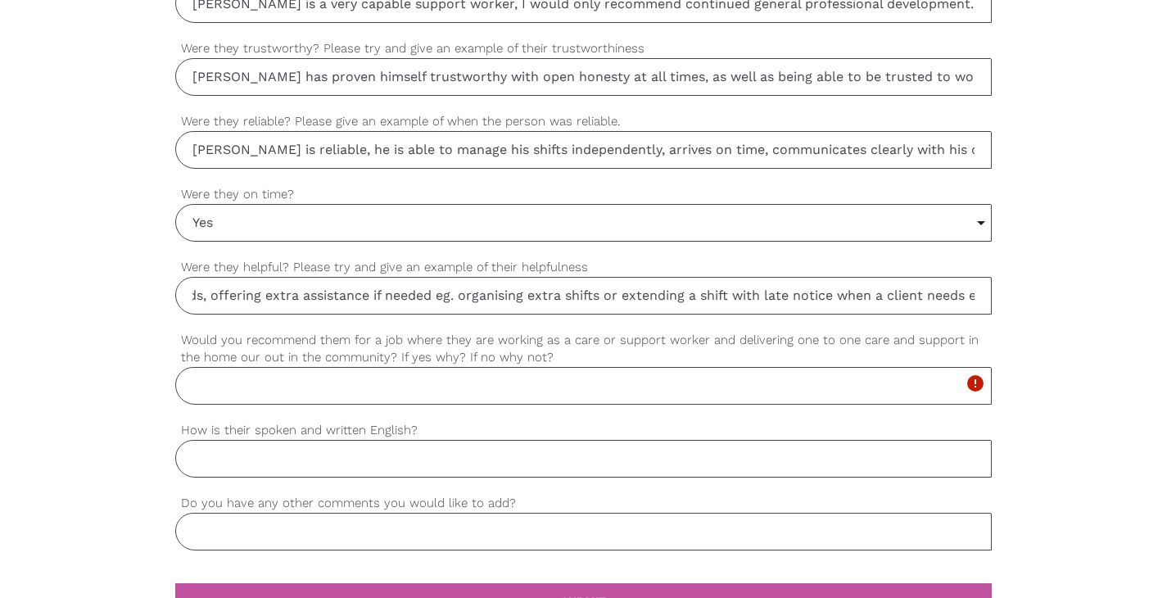
click at [897, 297] on input "Chris is very helpful, he is consistently active and attentive to his participa…" at bounding box center [583, 296] width 817 height 38
click at [834, 287] on input "Chris is very helpful, he is consistently active and attentive to his participa…" at bounding box center [583, 296] width 817 height 38
click at [858, 287] on input "Chris is very helpful, he is consistently active and attentive to his participa…" at bounding box center [583, 296] width 817 height 38
click at [824, 294] on input "Chris is very helpful, he is consistently active and attentive to his participa…" at bounding box center [583, 296] width 817 height 38
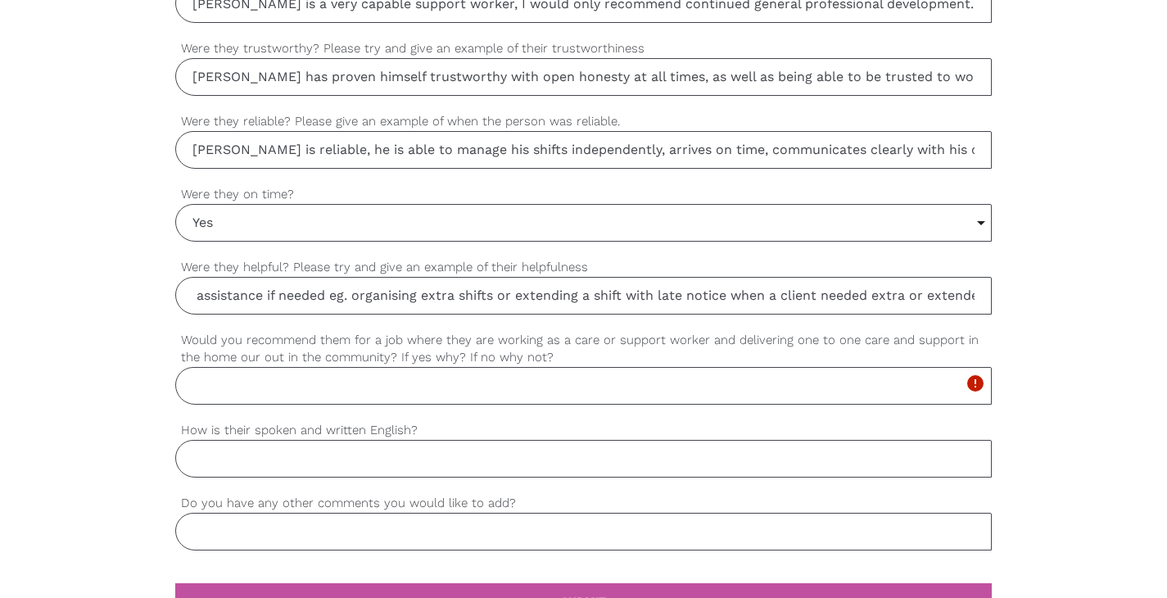
click at [726, 294] on input "Chris is very helpful, he is consistently active and attentive to his participa…" at bounding box center [583, 296] width 817 height 38
click at [373, 298] on input "Chris is very helpful, he is consistently active and attentive to his participa…" at bounding box center [583, 296] width 817 height 38
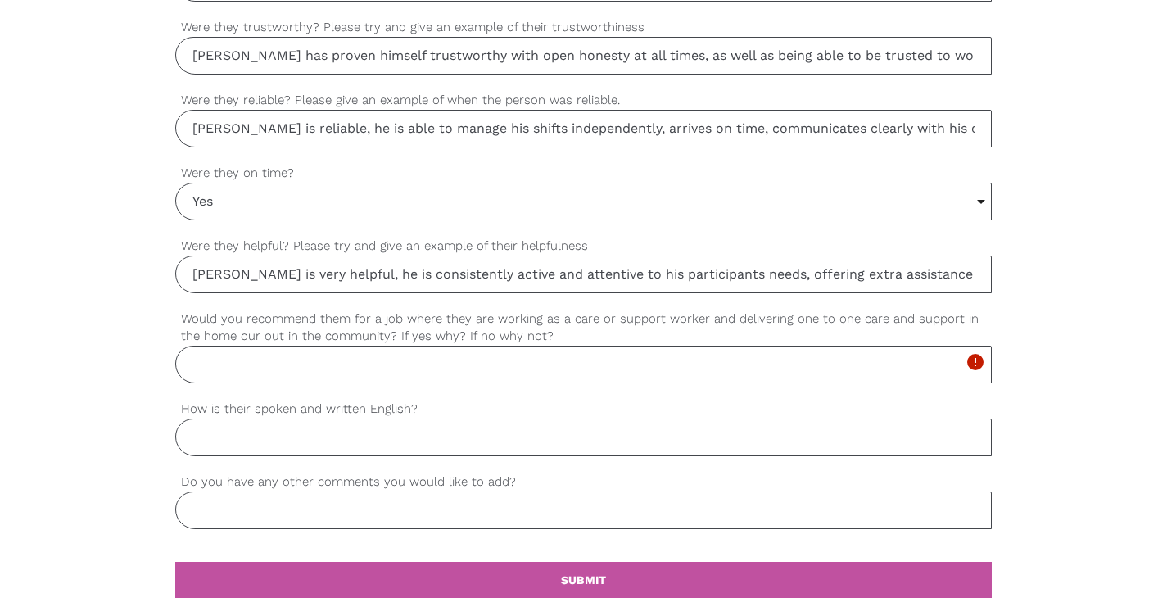
scroll to position [1391, 0]
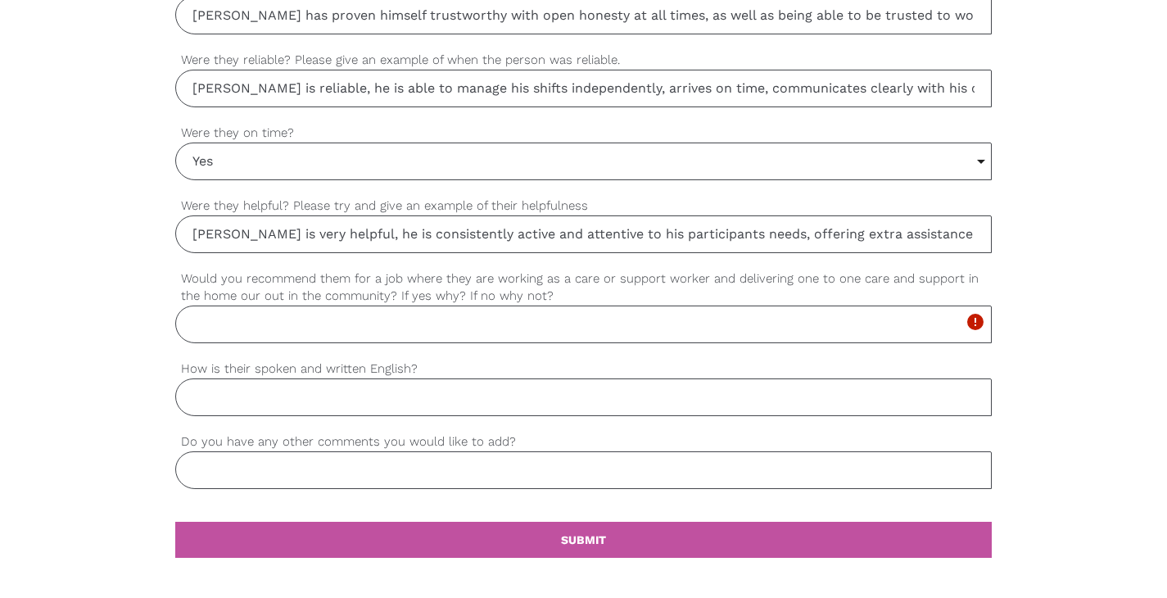
type input "Chris is very helpful, he is consistently active and attentive to his participa…"
click at [280, 319] on input "Would you recommend them for a job where they are working as a care or support …" at bounding box center [583, 324] width 817 height 38
click at [521, 330] on input "yes, I have no concerns about Chris' ability" at bounding box center [583, 324] width 817 height 38
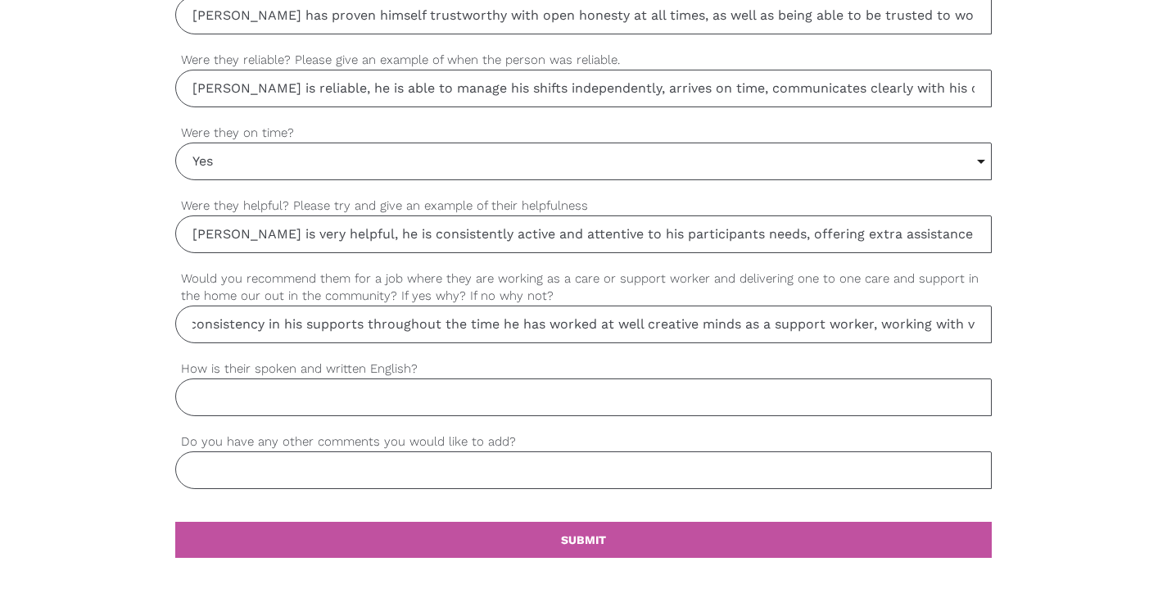
scroll to position [0, 540]
click at [983, 324] on input "yes, I have no concerns about Chris' ability in this regard. He has shown consi…" at bounding box center [583, 324] width 817 height 38
type input "yes, I have no concerns about Chris' ability in this regard. He has shown consi…"
click at [326, 397] on input "How is their spoken and written English?" at bounding box center [583, 397] width 817 height 38
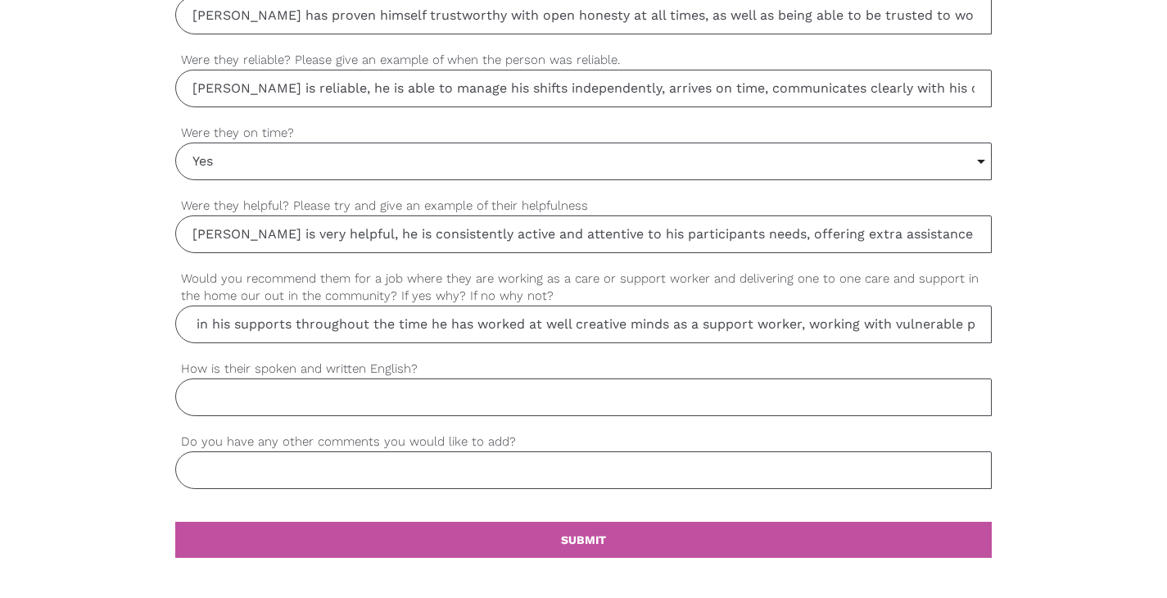
scroll to position [0, 0]
type input "p"
type input "P"
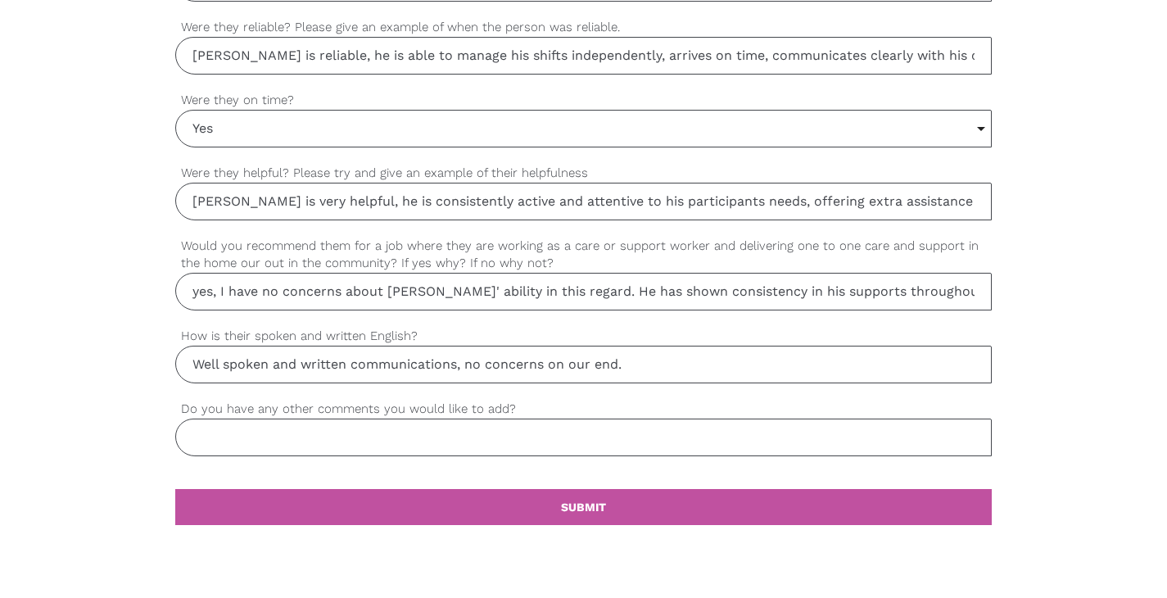
scroll to position [1426, 0]
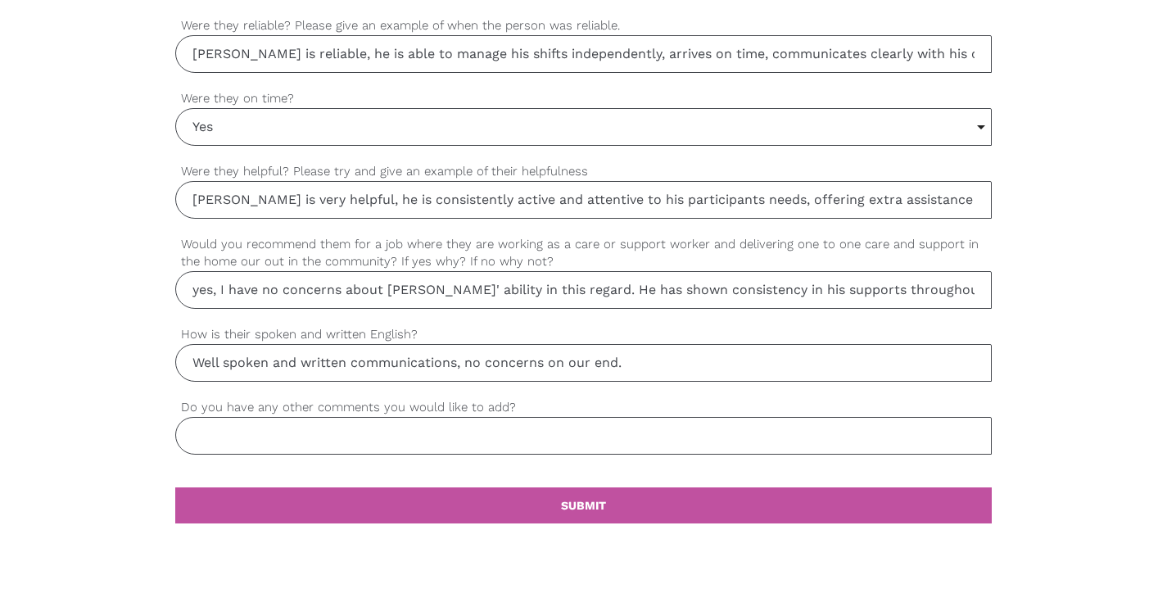
type input "Well spoken and written communications, no concerns on our end."
click at [288, 438] on input "Do you have any other comments you would like to add?" at bounding box center [583, 436] width 817 height 38
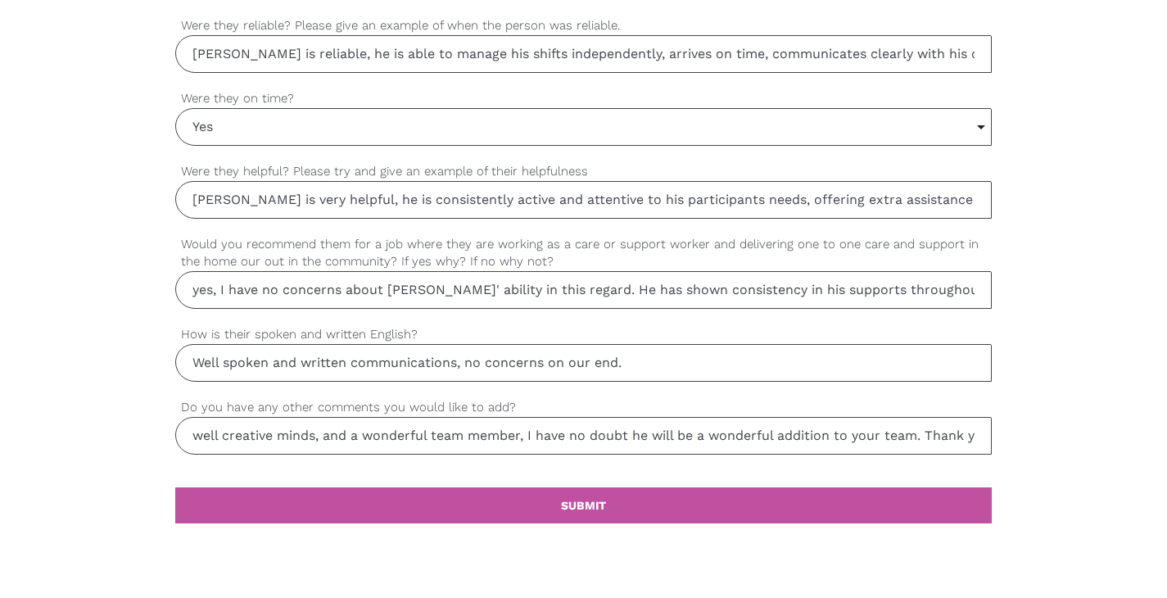
scroll to position [0, 527]
click at [640, 437] on input "Thank you for considering Chris' application, he has been an asset to well crea…" at bounding box center [583, 436] width 817 height 38
click at [787, 435] on input "Thank you for considering Chris' application, he has been an asset to well crea…" at bounding box center [583, 436] width 817 height 38
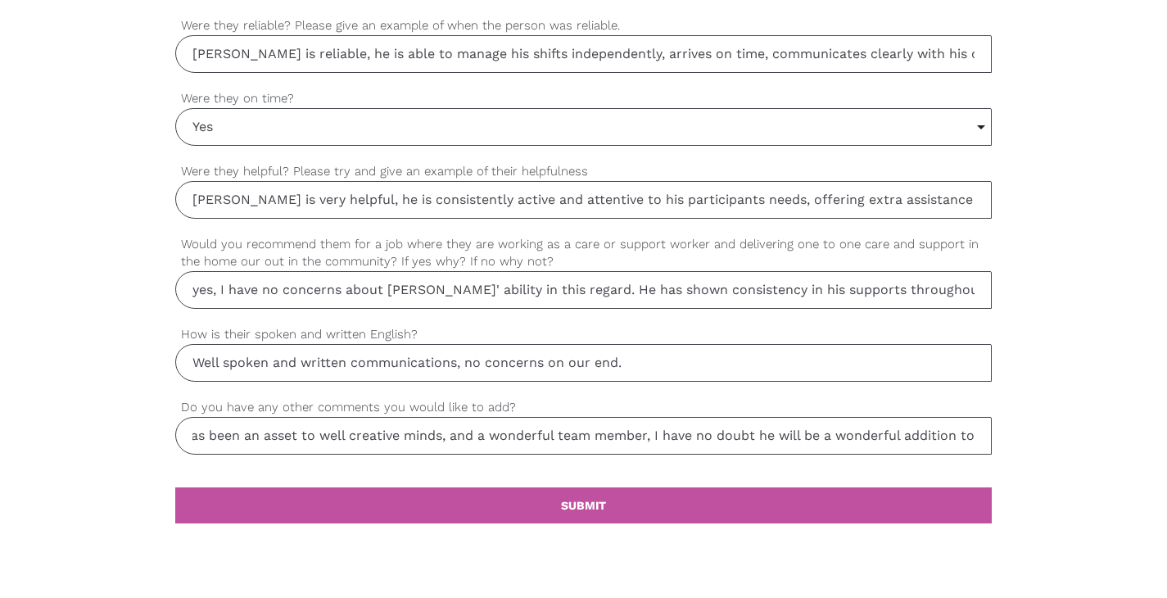
click at [446, 433] on input "Thank you for considering Chris' application, he has been an asset to well crea…" at bounding box center [583, 436] width 817 height 38
click at [487, 433] on input "Thank you for considering Chris' application, he has been an asset to well crea…" at bounding box center [583, 436] width 817 height 38
click at [445, 432] on input "Thank you for considering Chris' application, he has been an asset to well crea…" at bounding box center [583, 436] width 817 height 38
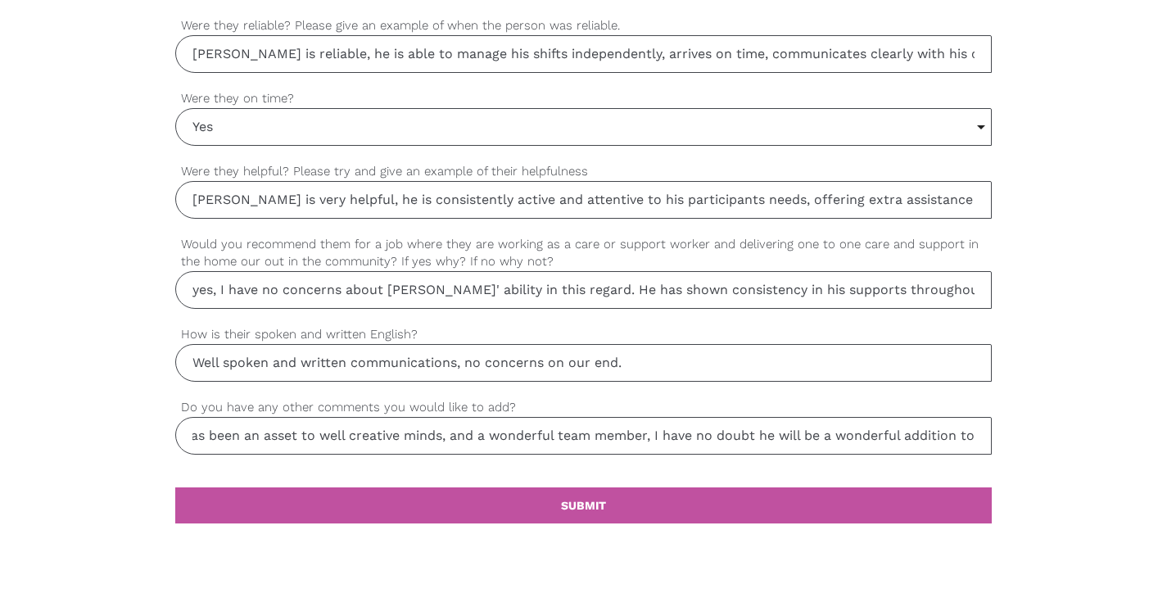
click at [507, 432] on input "Thank you for considering Chris' application, he has been an asset to well crea…" at bounding box center [583, 436] width 817 height 38
click at [436, 433] on input "Thank you for considering Chris' application, he has been an asset to well crea…" at bounding box center [583, 436] width 817 height 38
click at [509, 433] on input "Thank you for considering Chris' application, he has been an asset to well crea…" at bounding box center [583, 436] width 817 height 38
click at [773, 436] on input "Thank you for considering Chris' application, he has been an asset to well crea…" at bounding box center [583, 436] width 817 height 38
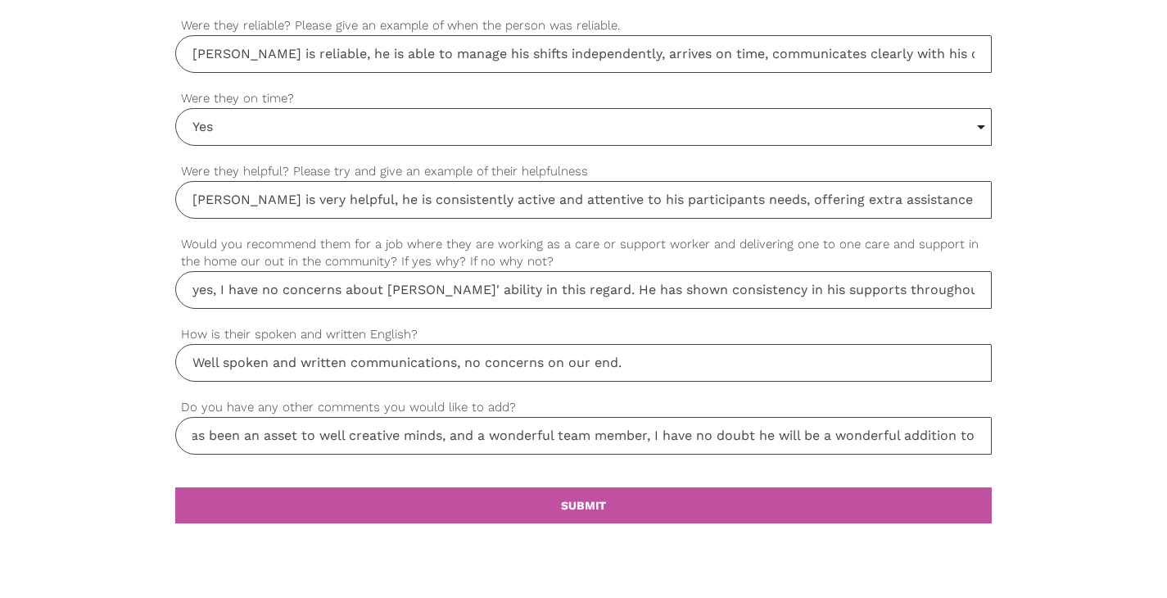
click at [773, 436] on input "Thank you for considering Chris' application, he has been an asset to well crea…" at bounding box center [583, 436] width 817 height 38
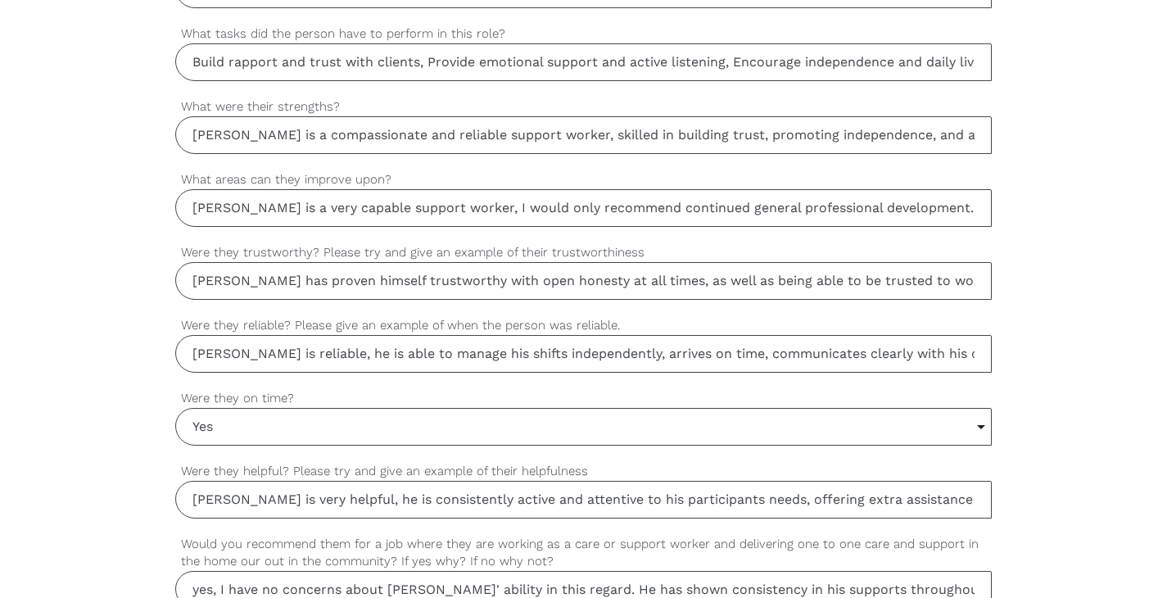
scroll to position [1749, 0]
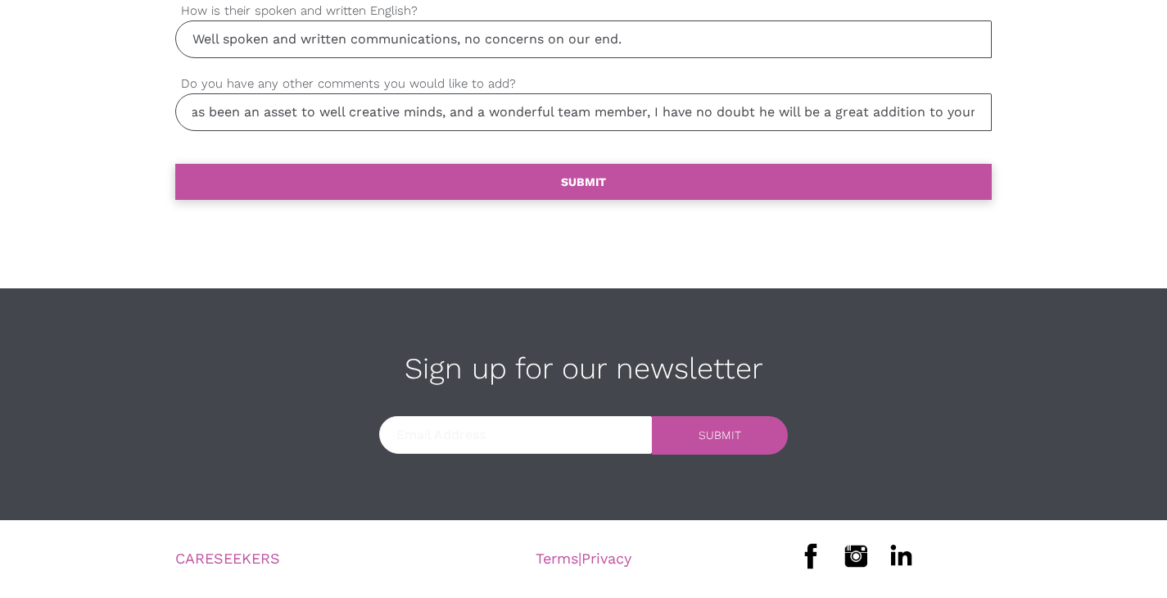
type input "Thank you for considering Chris' application, he has been an asset to well crea…"
click at [617, 185] on link "settings SUBMIT" at bounding box center [583, 182] width 817 height 36
